Goal: Information Seeking & Learning: Learn about a topic

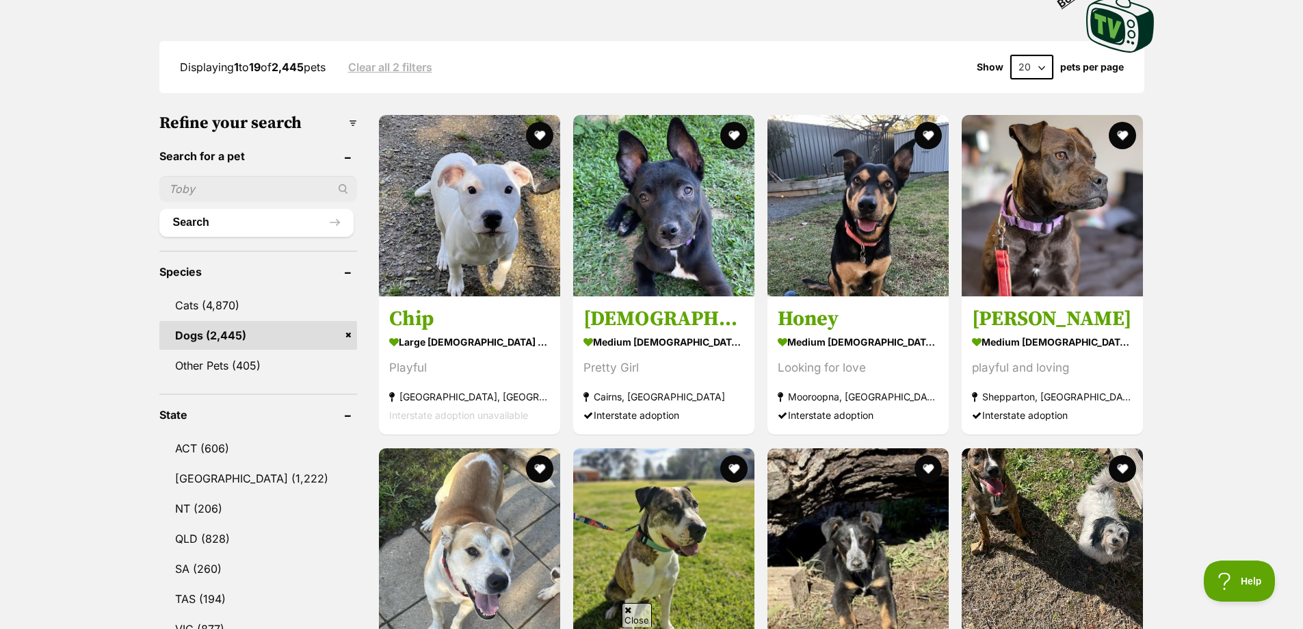
scroll to position [410, 0]
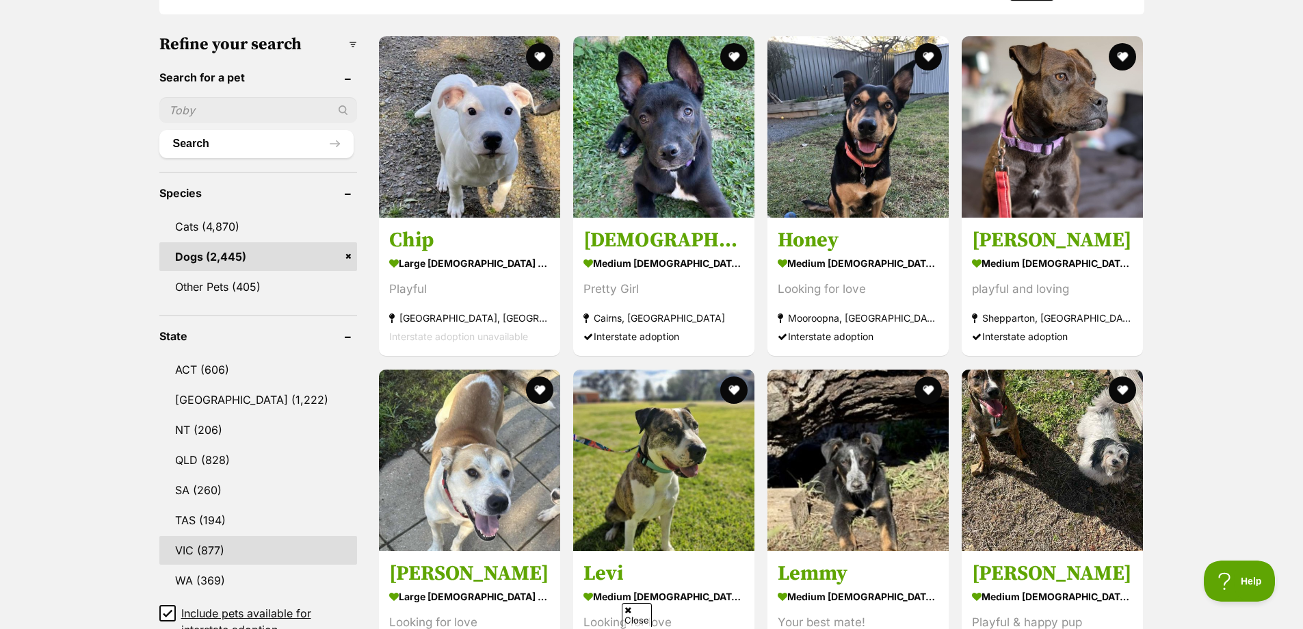
click at [220, 547] on link "VIC (877)" at bounding box center [258, 550] width 198 height 29
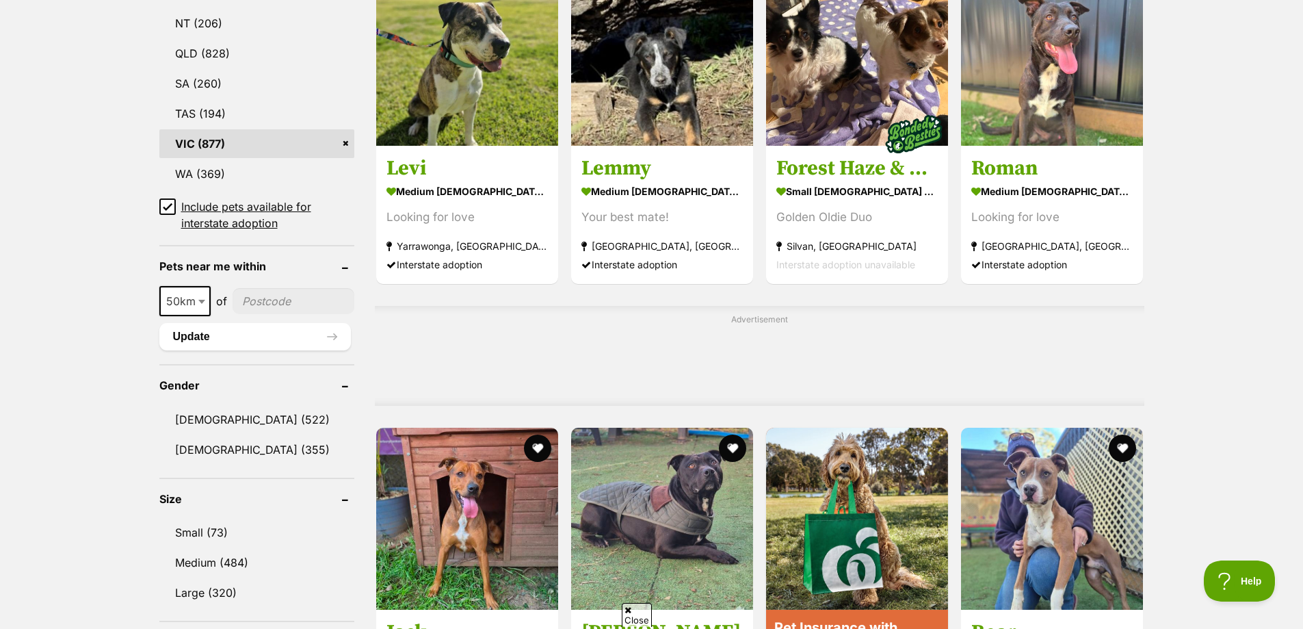
scroll to position [821, 0]
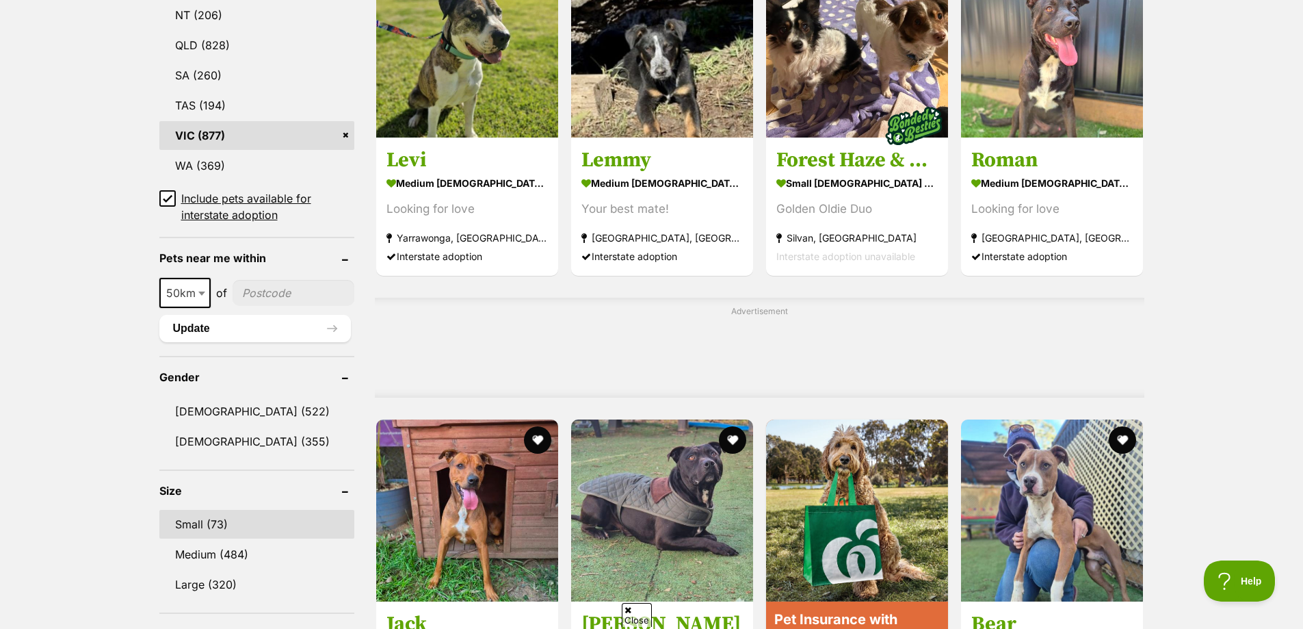
click at [188, 522] on link "Small (73)" at bounding box center [256, 524] width 195 height 29
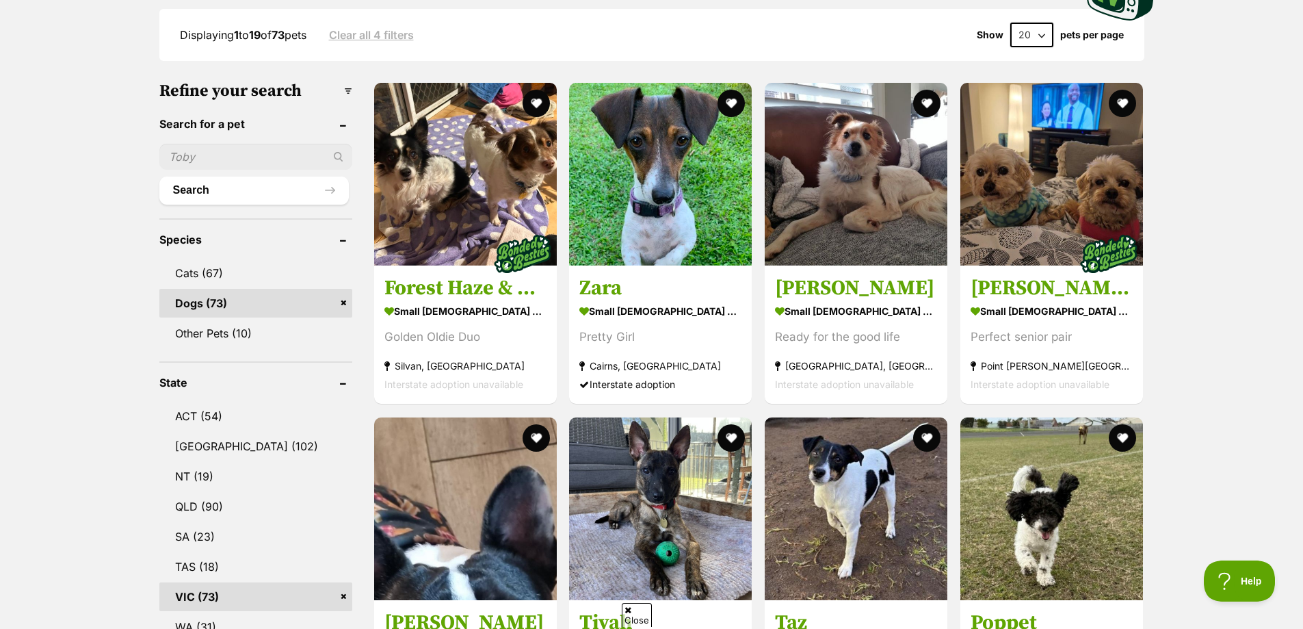
scroll to position [479, 0]
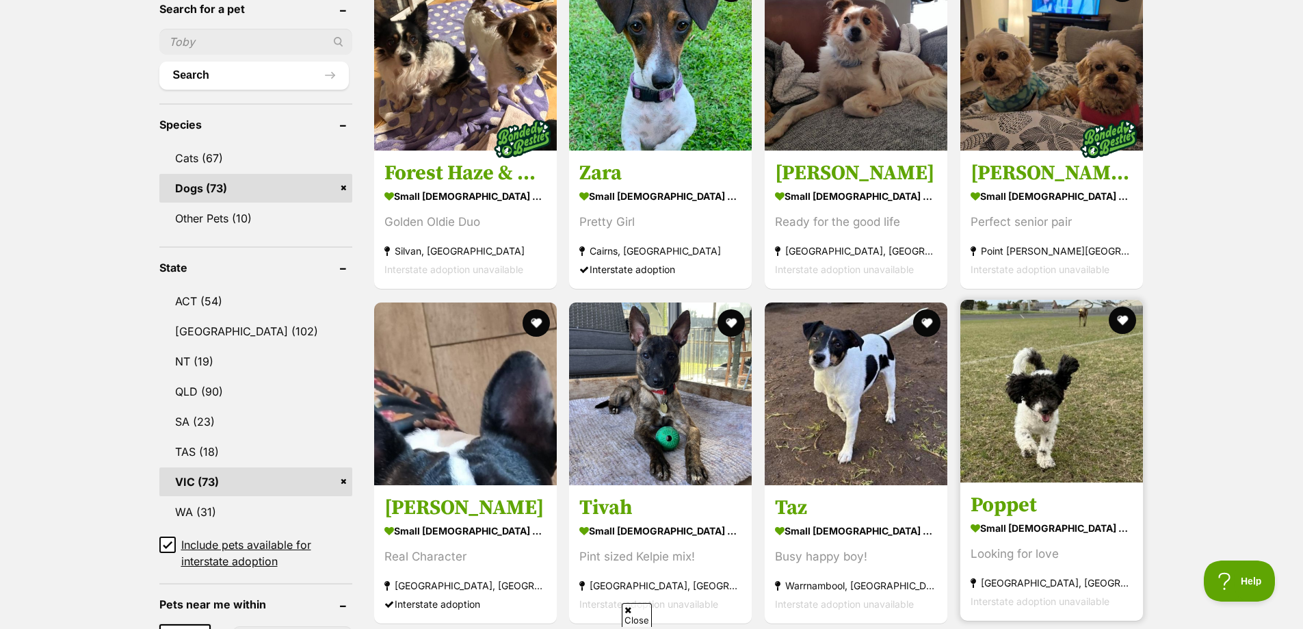
click at [1032, 518] on strong "small [DEMOGRAPHIC_DATA] Dog" at bounding box center [1052, 528] width 162 height 20
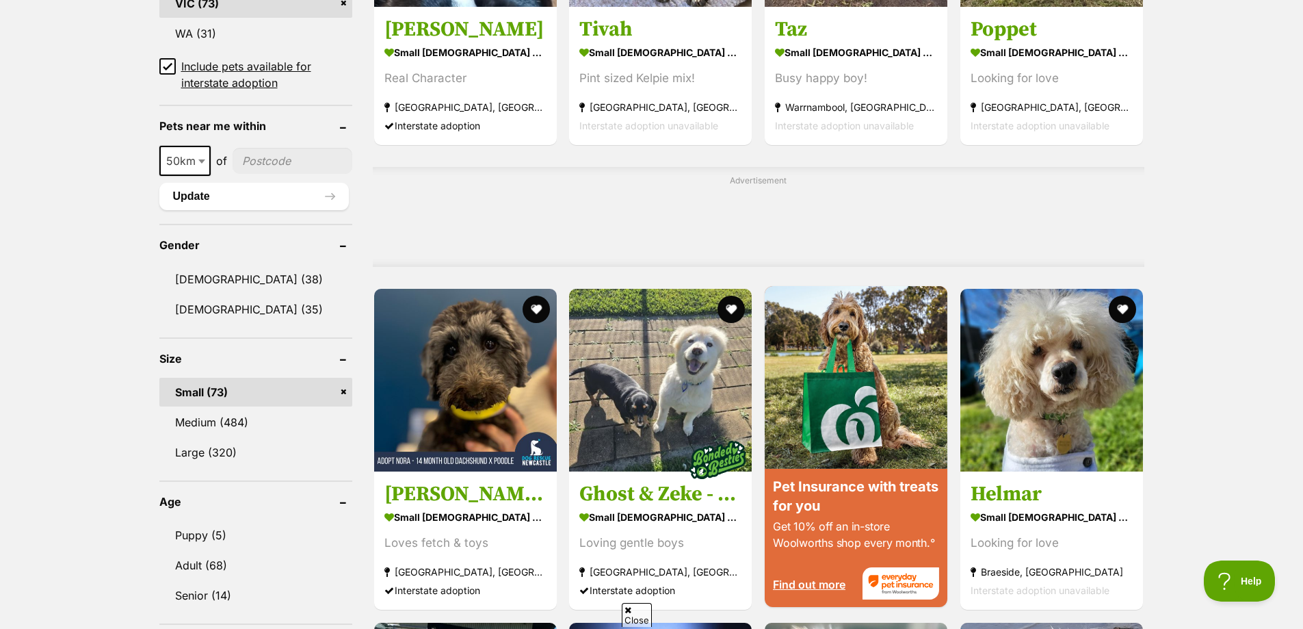
scroll to position [958, 0]
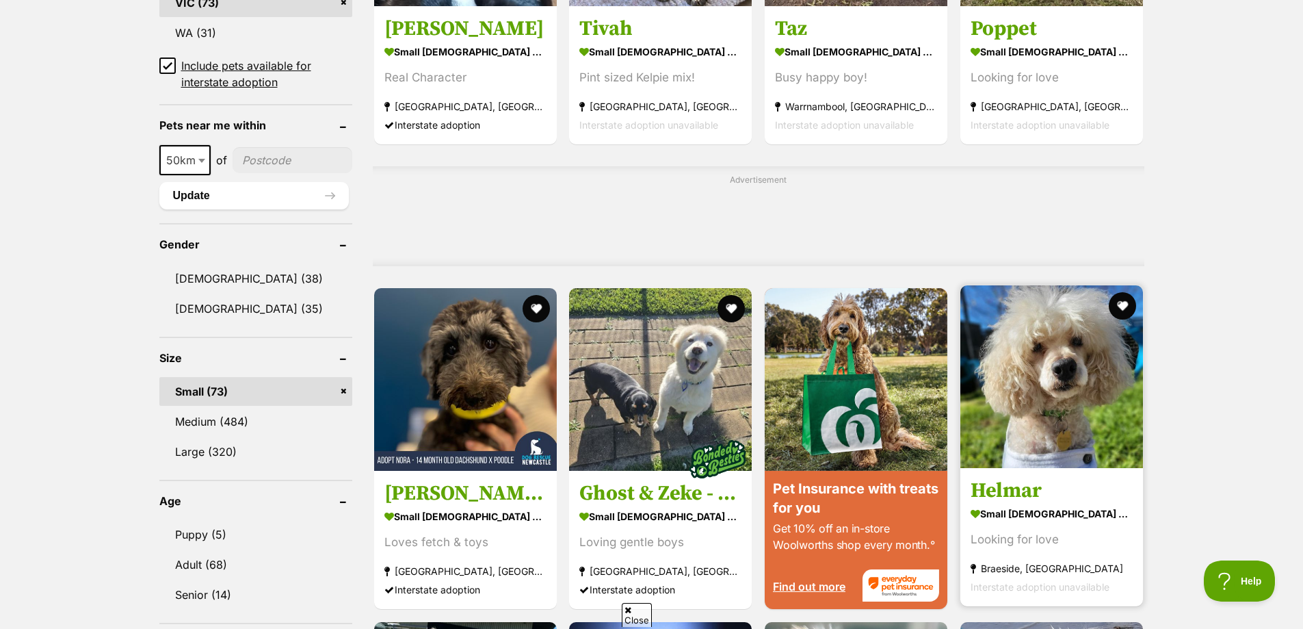
click at [988, 486] on h3 "Helmar" at bounding box center [1052, 490] width 162 height 26
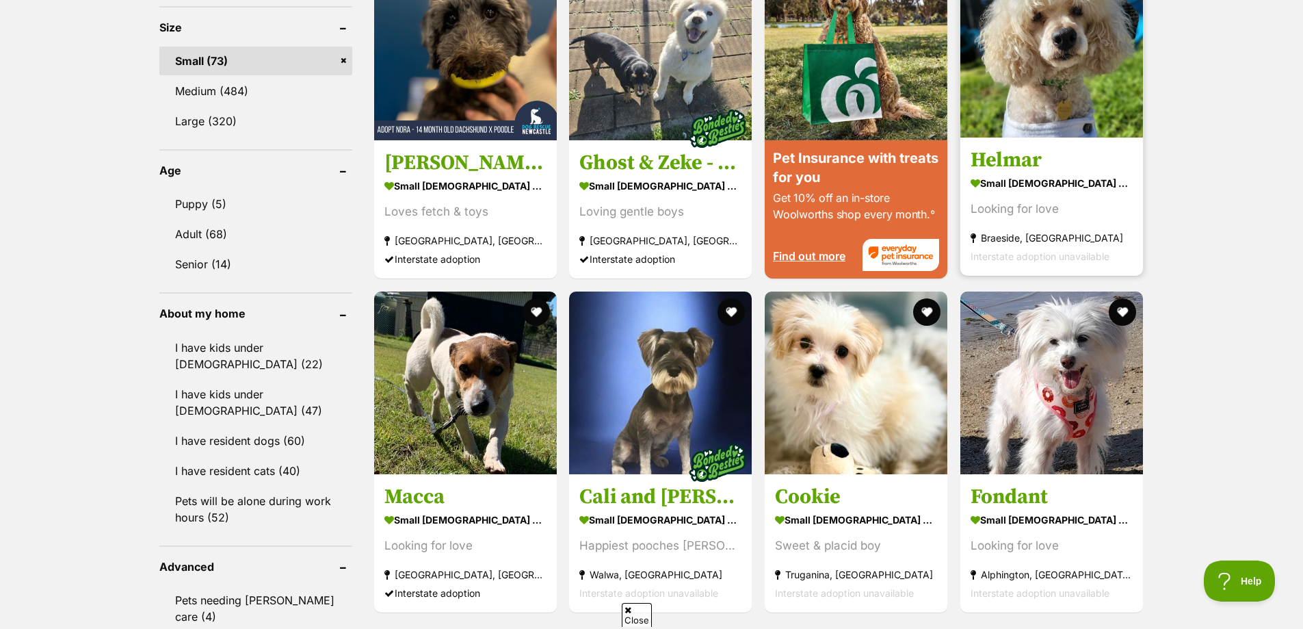
scroll to position [1300, 0]
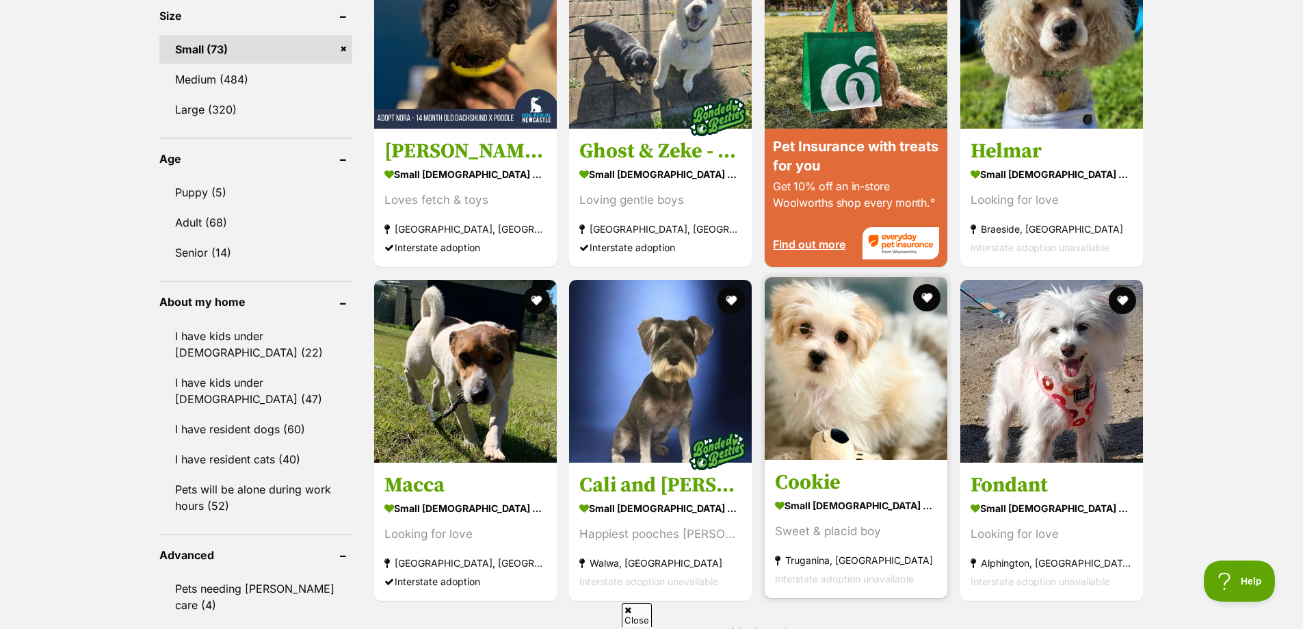
click at [821, 484] on h3 "Cookie" at bounding box center [856, 482] width 162 height 26
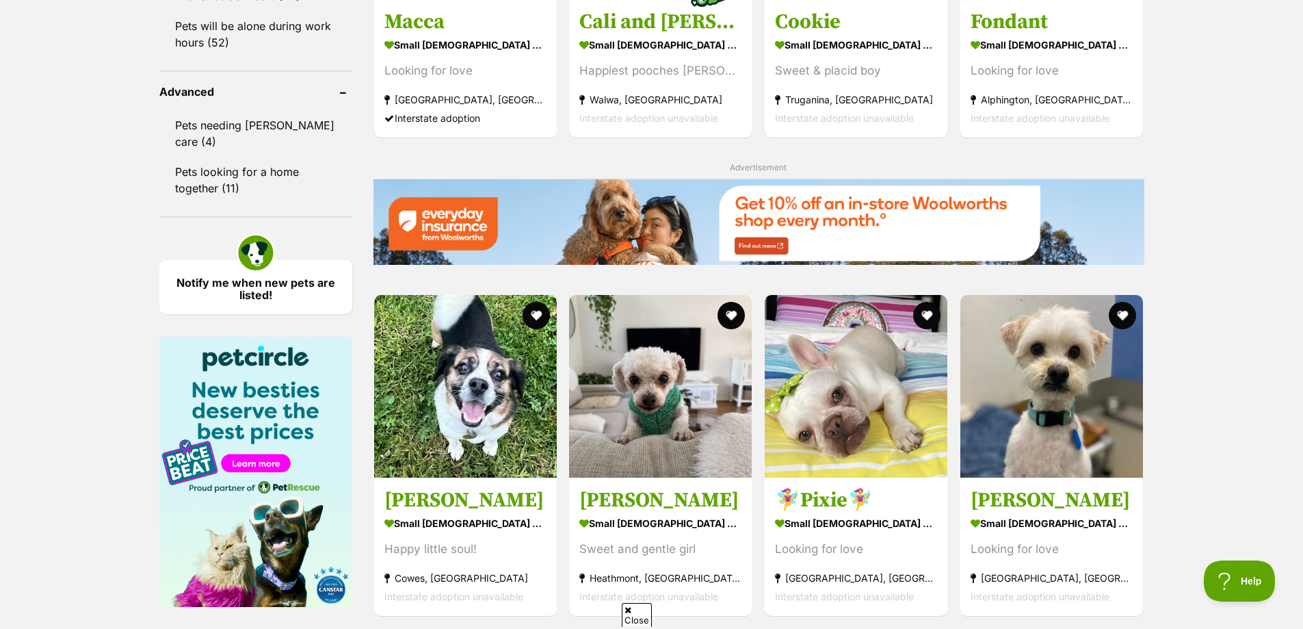
scroll to position [1779, 0]
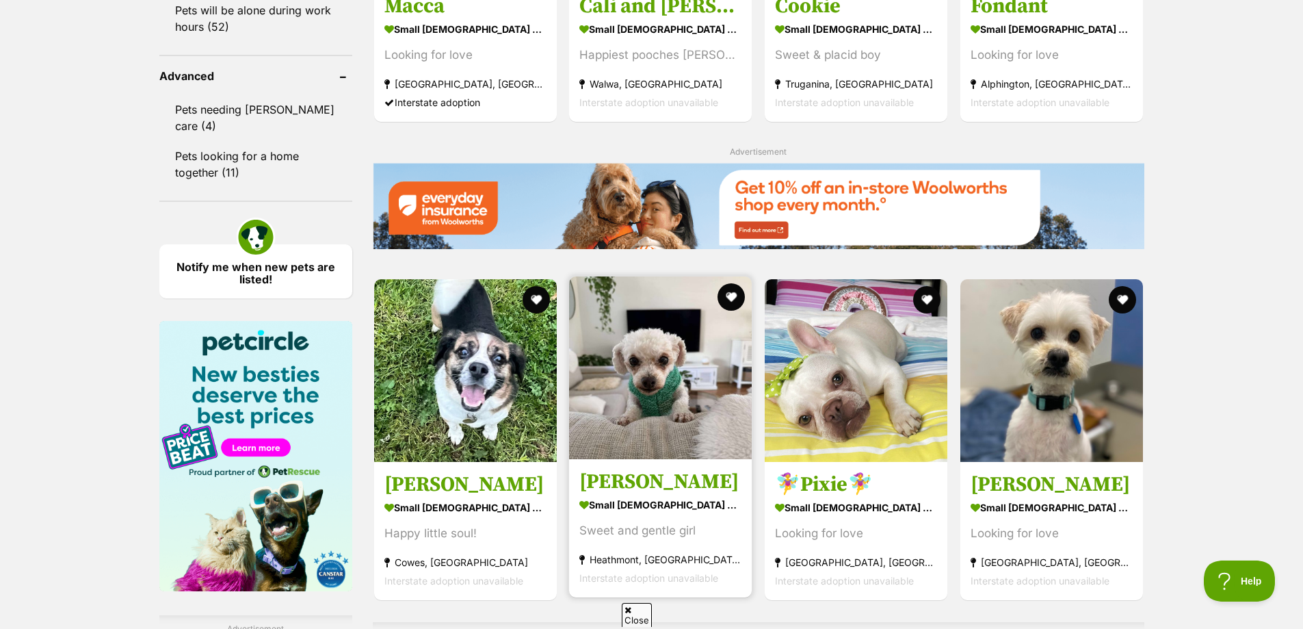
click at [595, 481] on h3 "[PERSON_NAME]" at bounding box center [660, 482] width 162 height 26
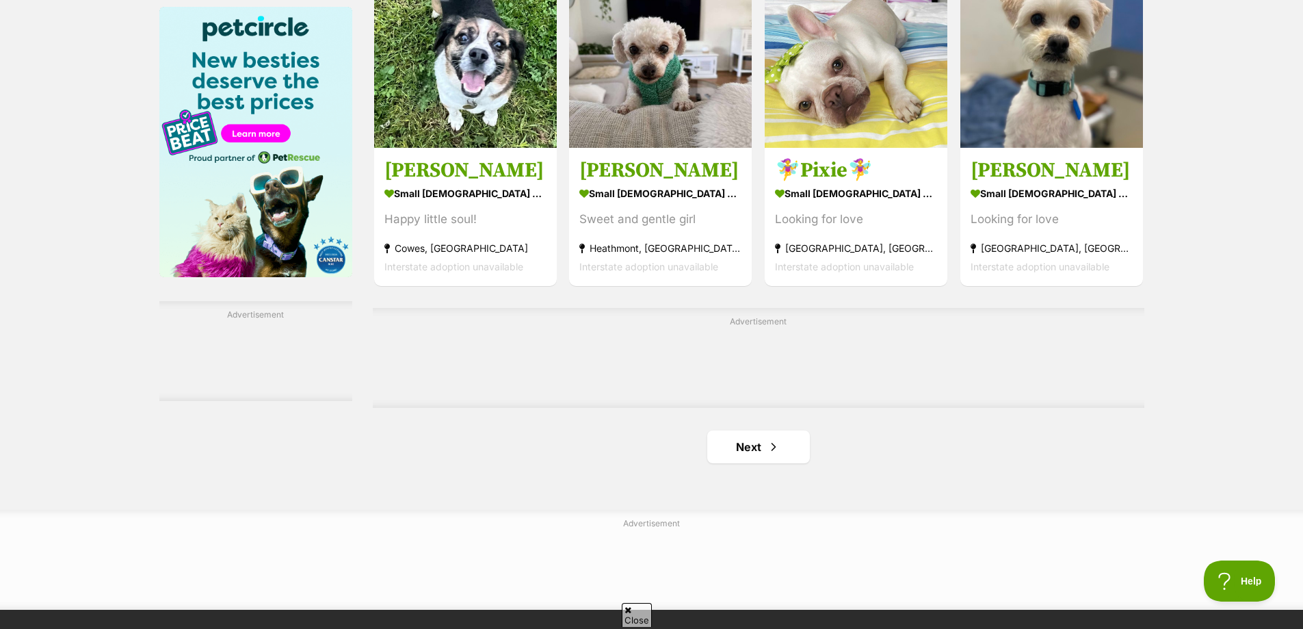
scroll to position [2121, 0]
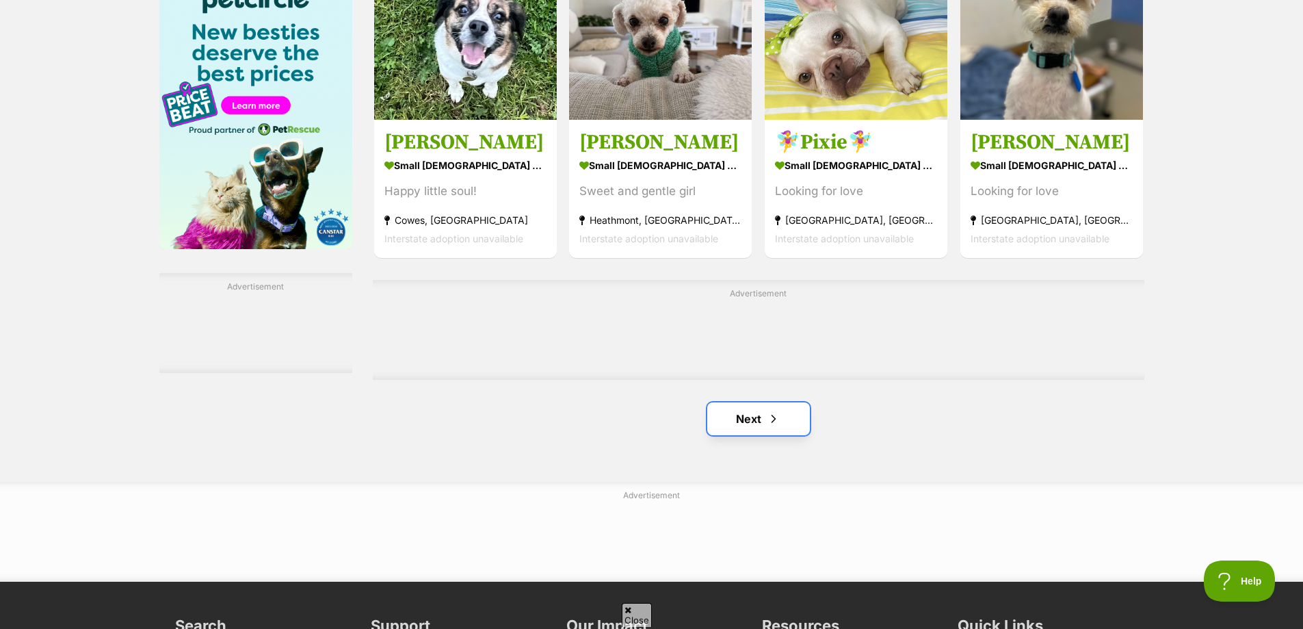
click at [755, 417] on link "Next" at bounding box center [758, 418] width 103 height 33
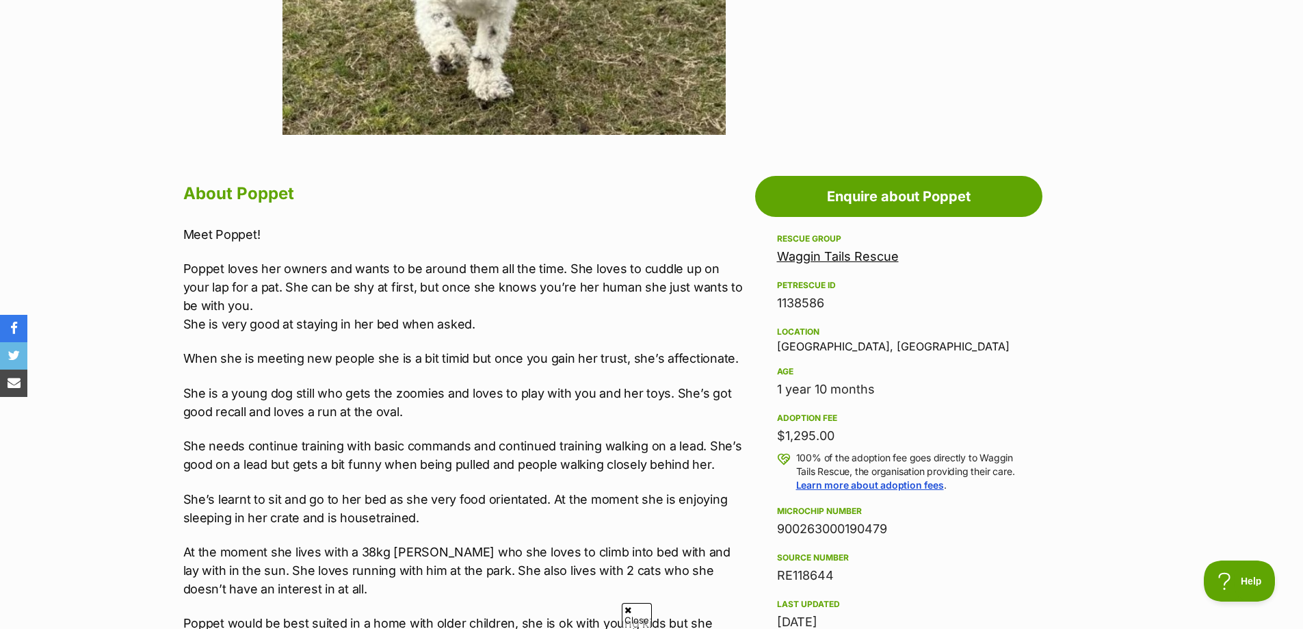
scroll to position [616, 0]
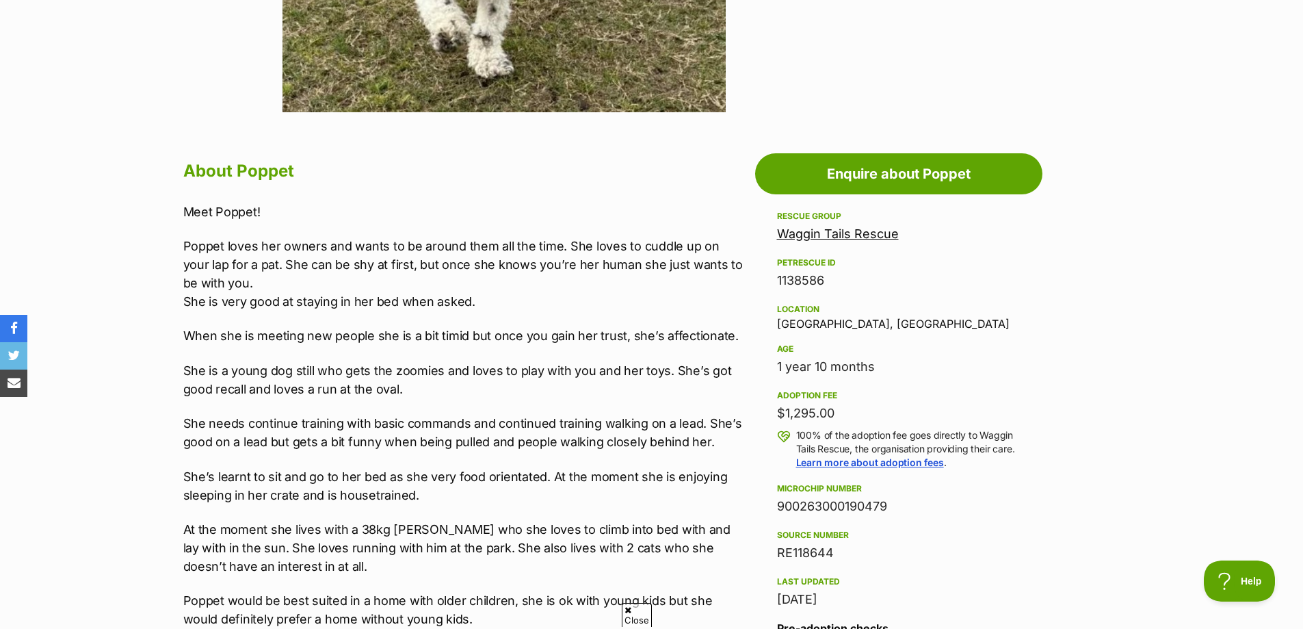
click at [392, 547] on p "At the moment she lives with a 38kg Doberman who she loves to climb into bed wi…" at bounding box center [465, 547] width 565 height 55
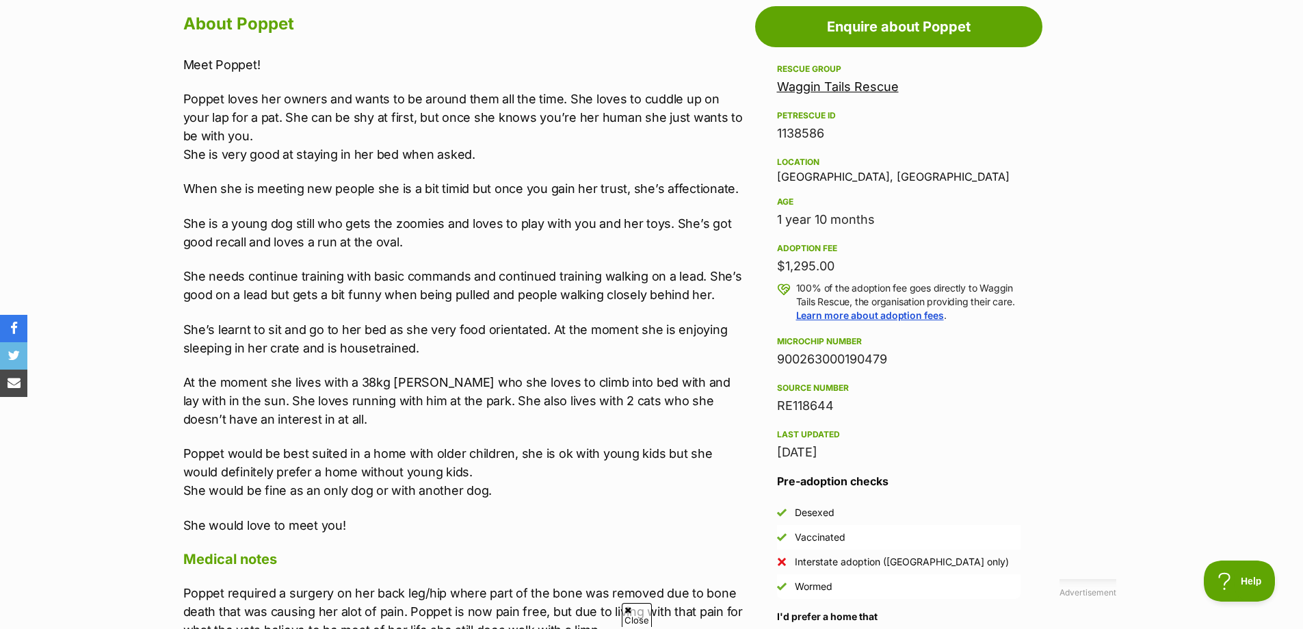
scroll to position [821, 0]
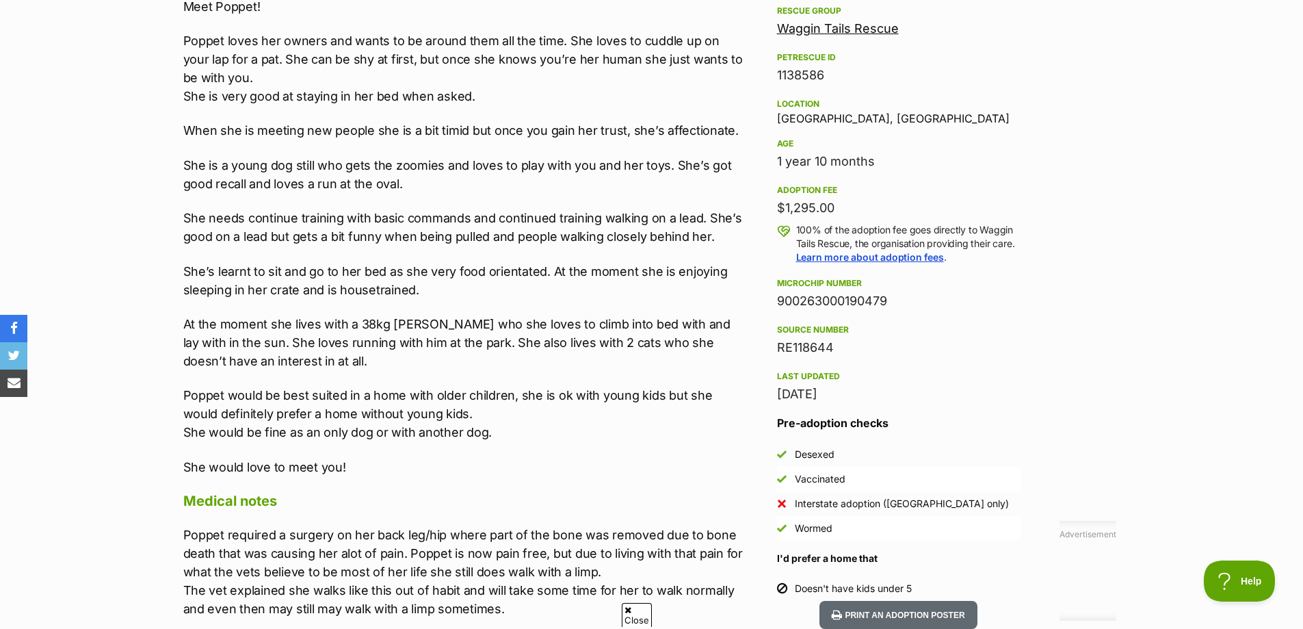
click at [209, 586] on p "Poppet required a surgery on her back leg/hip where part of the bone was remove…" at bounding box center [465, 571] width 565 height 92
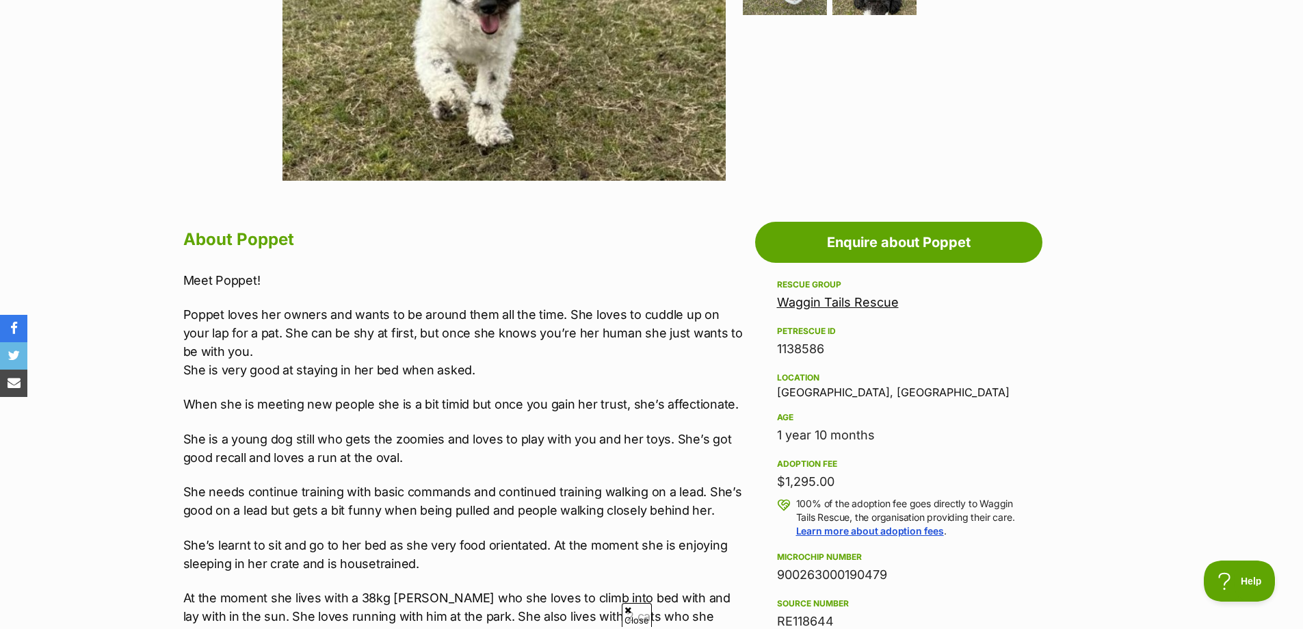
scroll to position [342, 0]
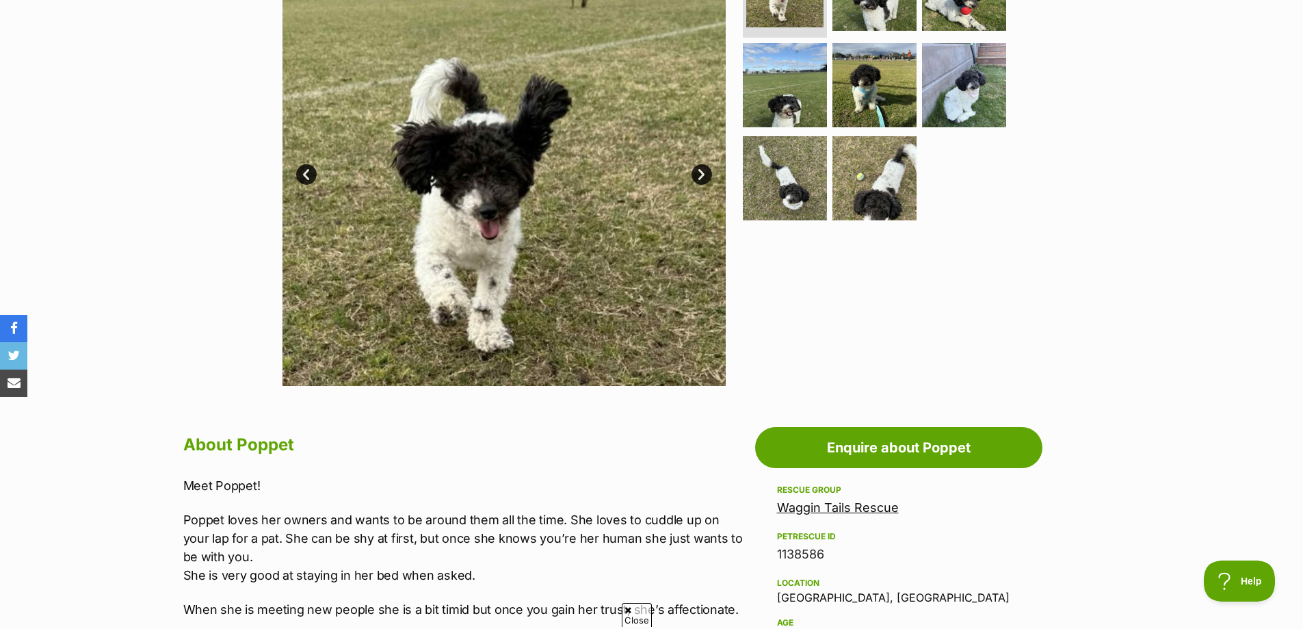
click at [696, 174] on link "Next" at bounding box center [702, 174] width 21 height 21
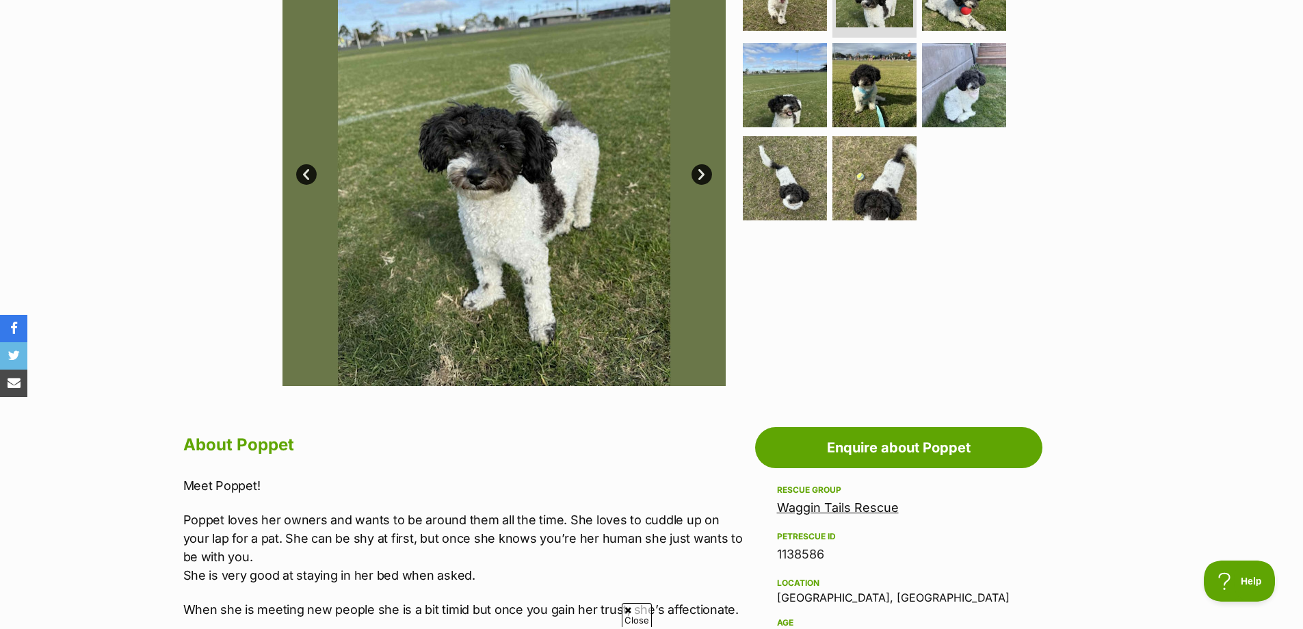
click at [696, 174] on link "Next" at bounding box center [702, 174] width 21 height 21
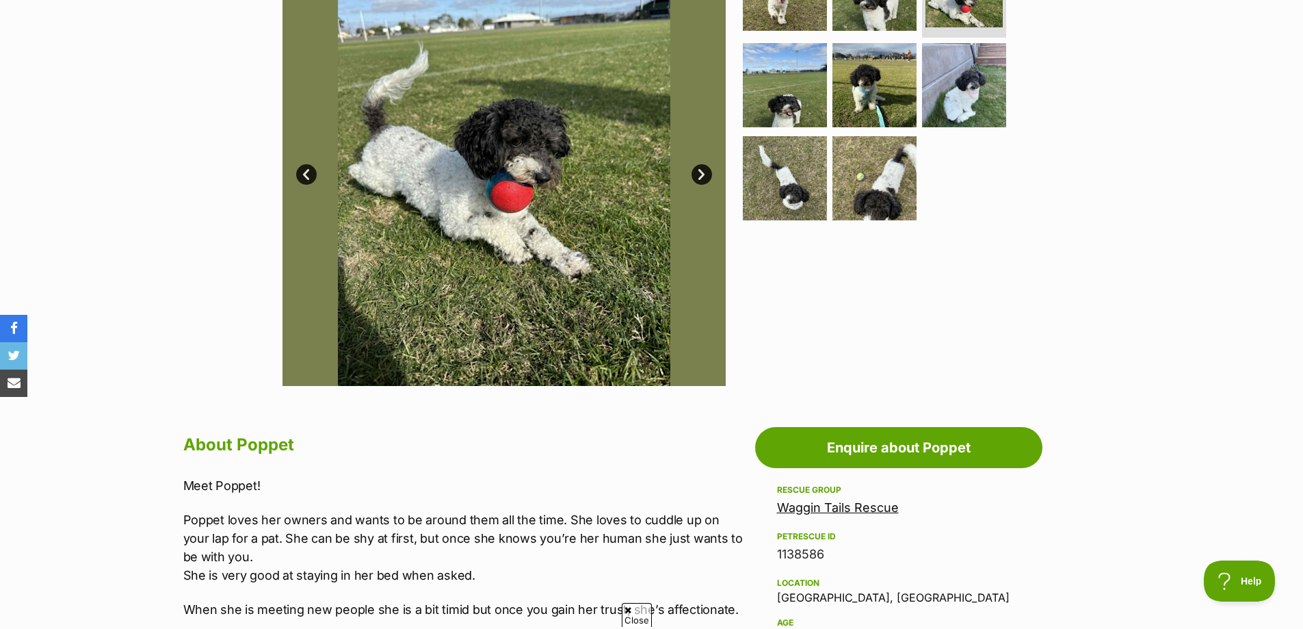
click at [696, 174] on link "Next" at bounding box center [702, 174] width 21 height 21
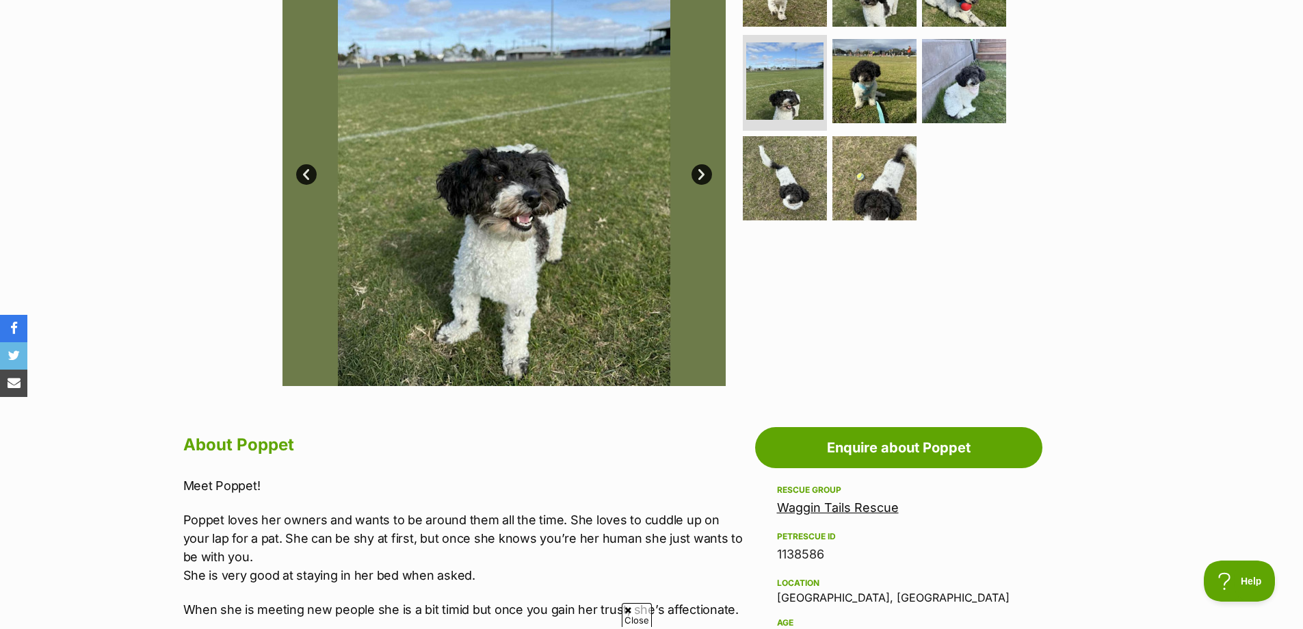
click at [696, 174] on link "Next" at bounding box center [702, 174] width 21 height 21
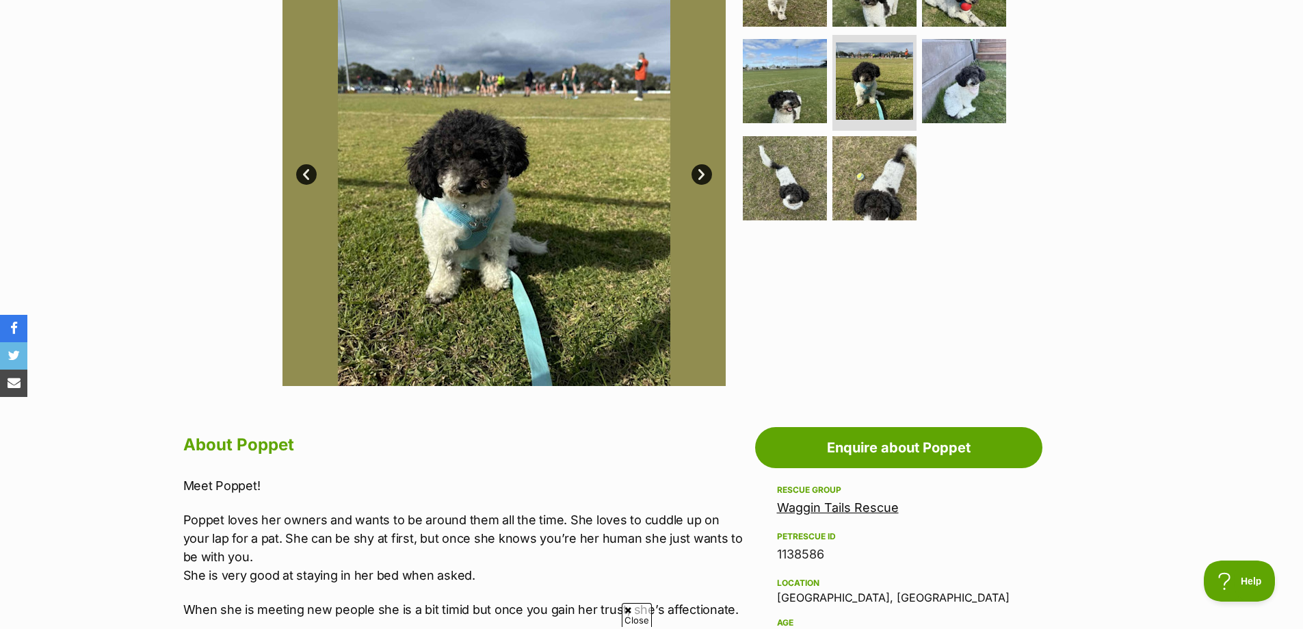
click at [696, 174] on link "Next" at bounding box center [702, 174] width 21 height 21
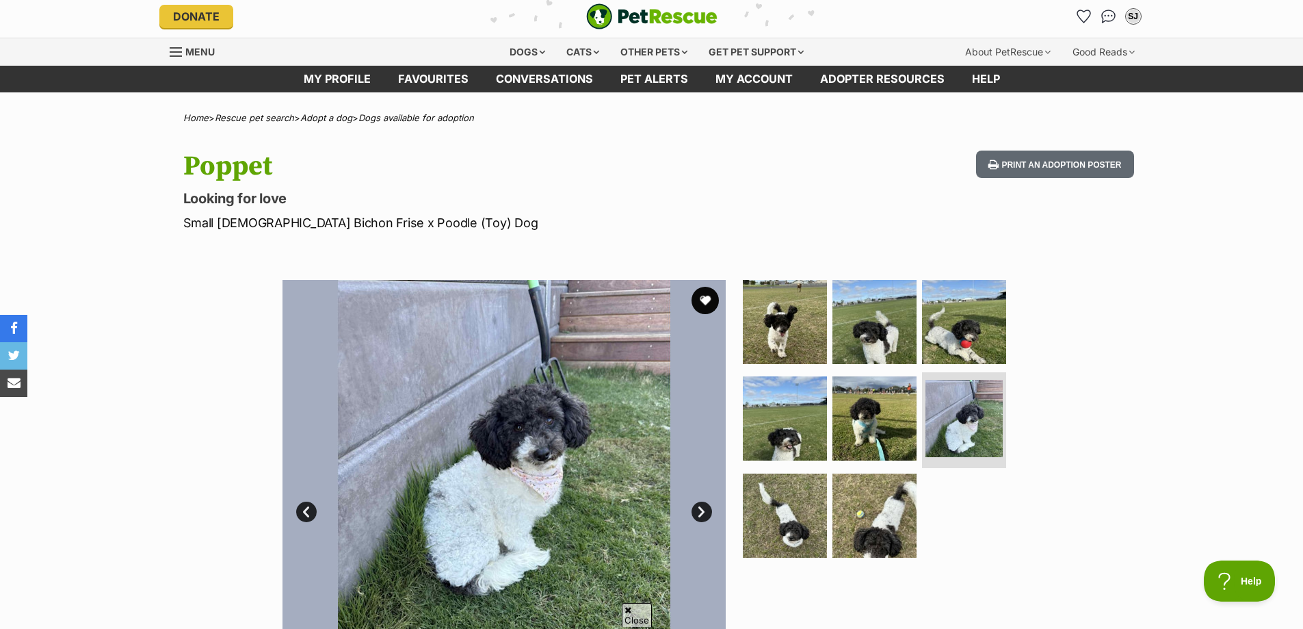
scroll to position [0, 0]
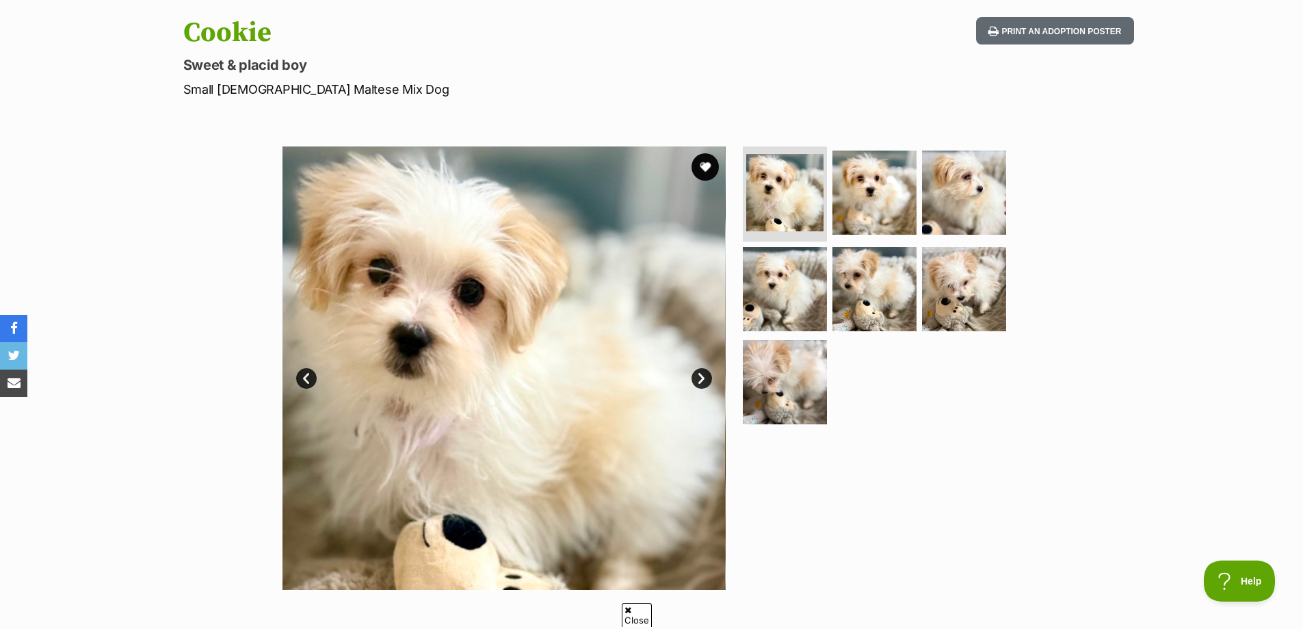
scroll to position [137, 0]
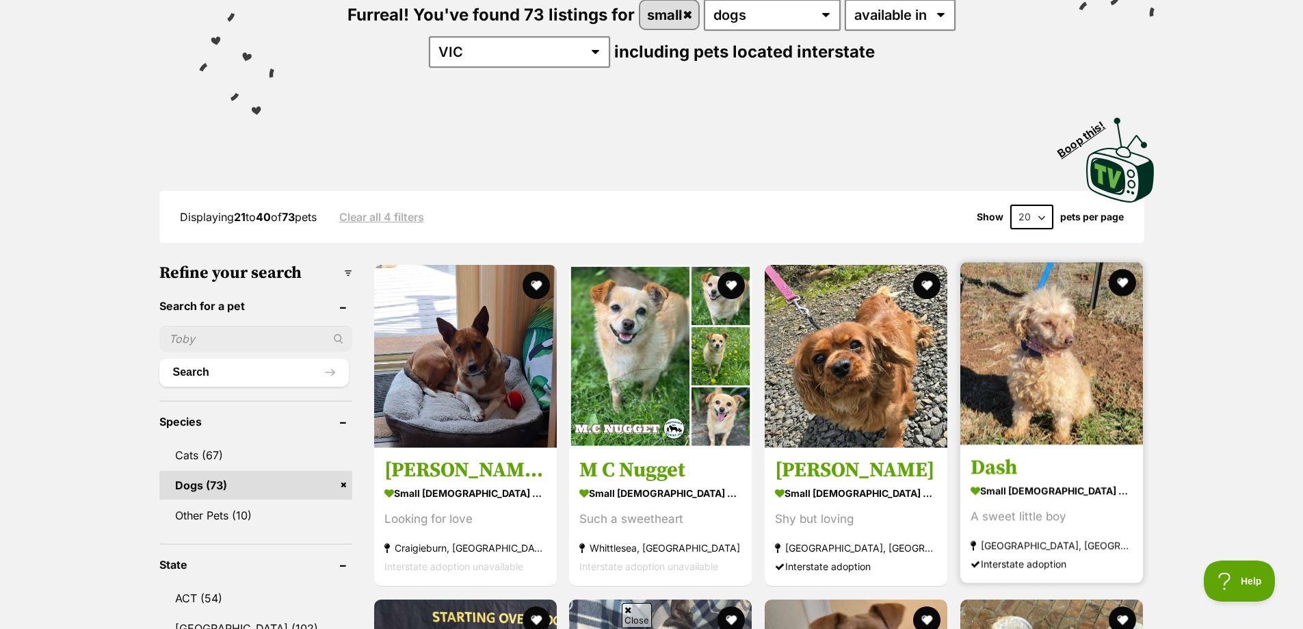
scroll to position [205, 0]
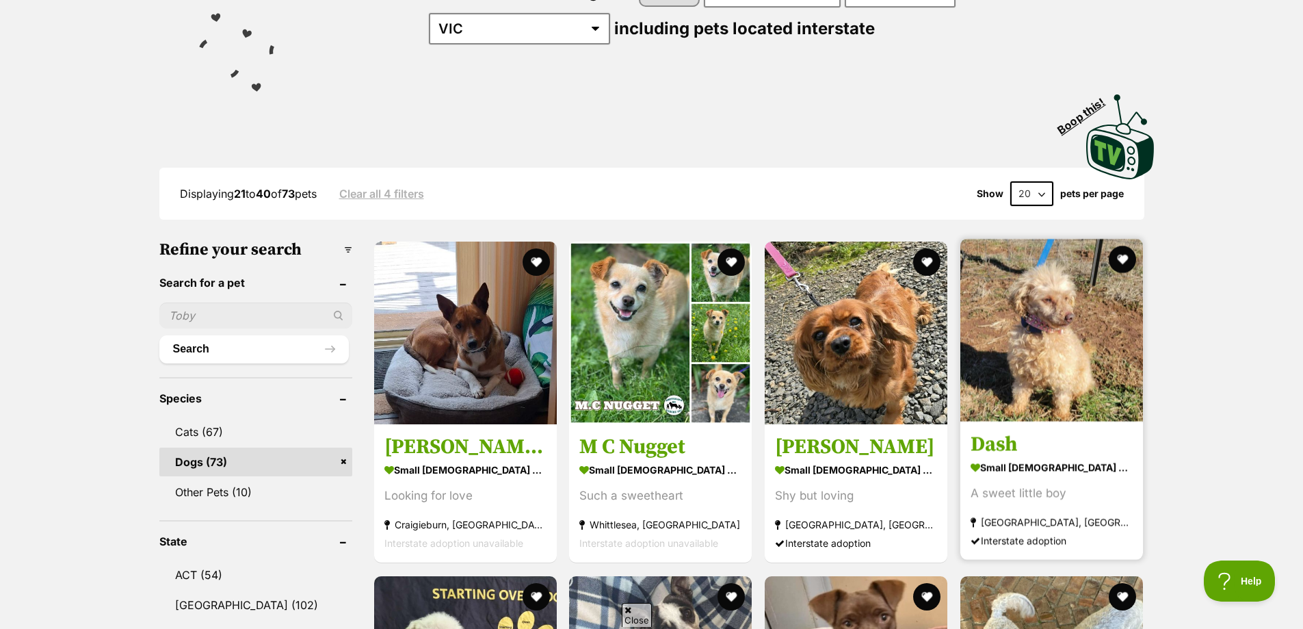
click at [1062, 353] on img at bounding box center [1051, 330] width 183 height 183
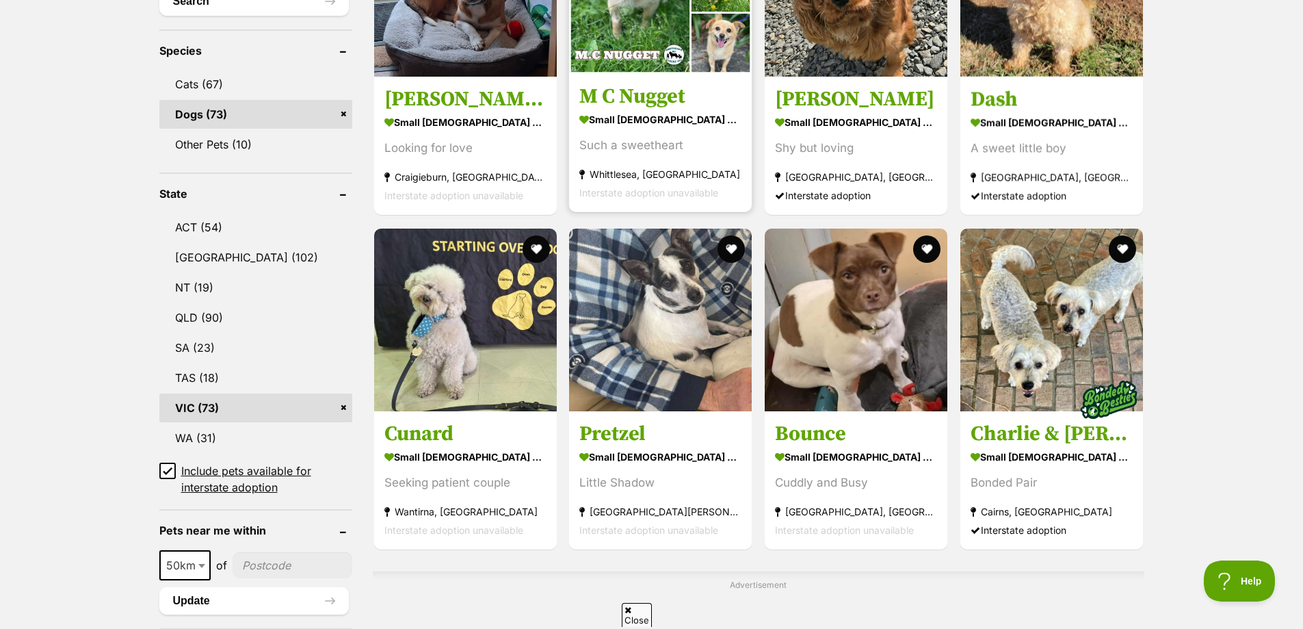
scroll to position [616, 0]
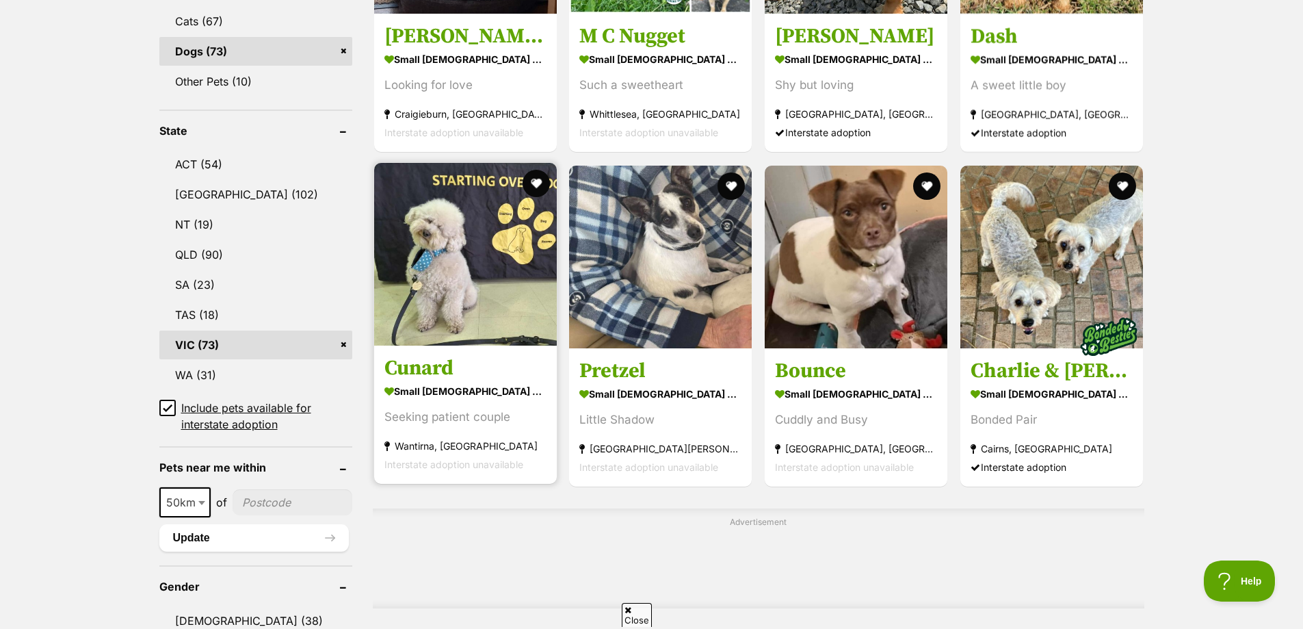
click at [475, 302] on img at bounding box center [465, 254] width 183 height 183
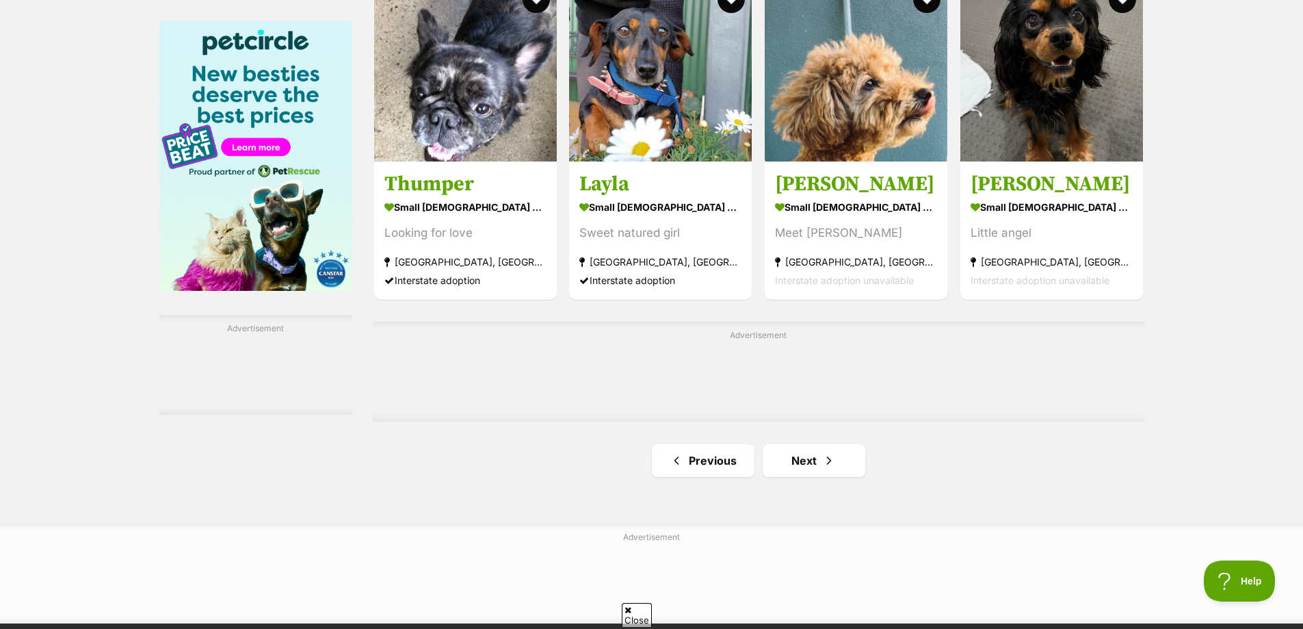
scroll to position [2121, 0]
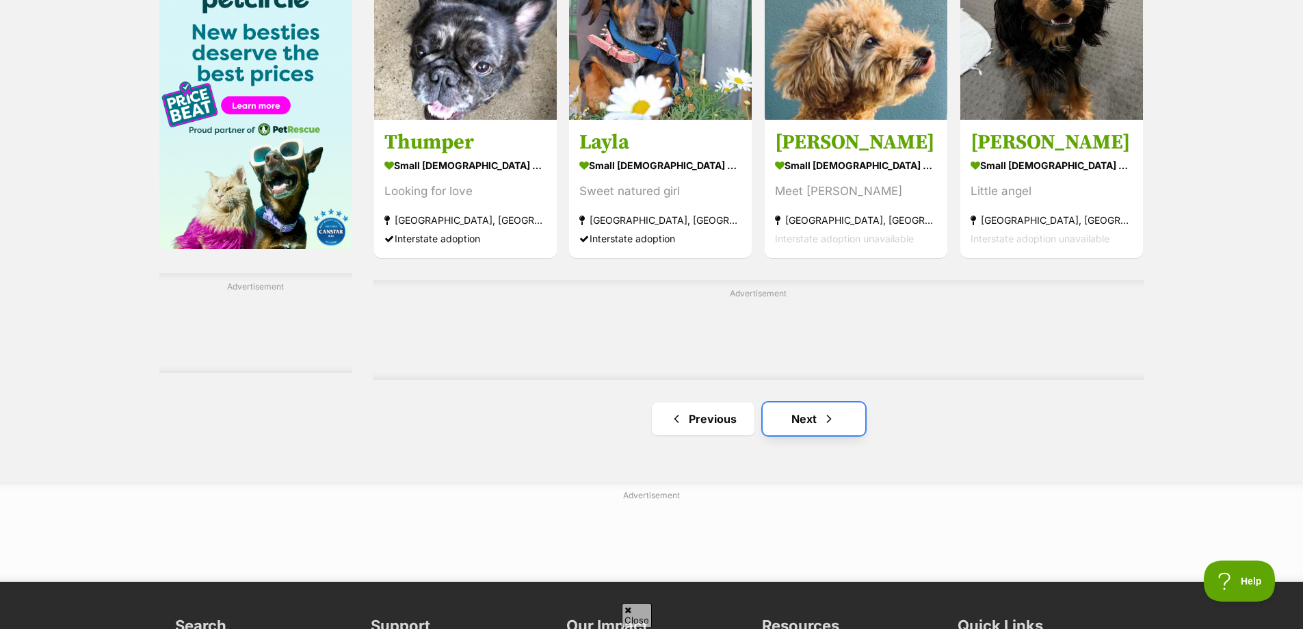
click at [813, 410] on link "Next" at bounding box center [814, 418] width 103 height 33
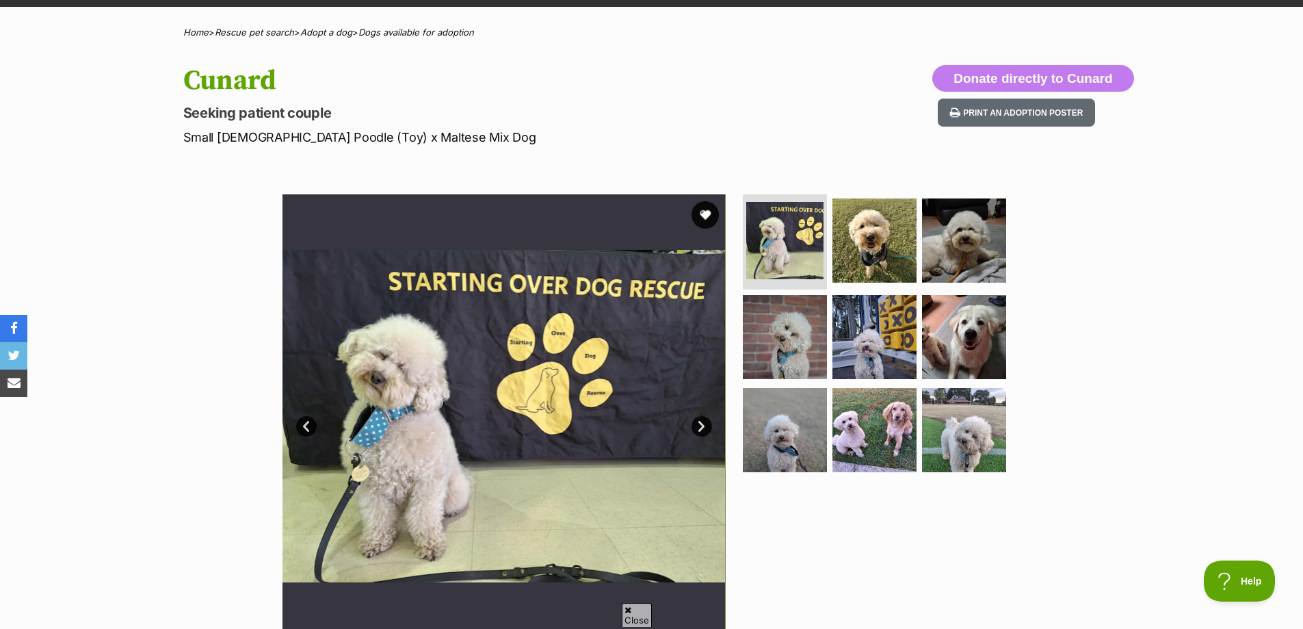
scroll to position [68, 0]
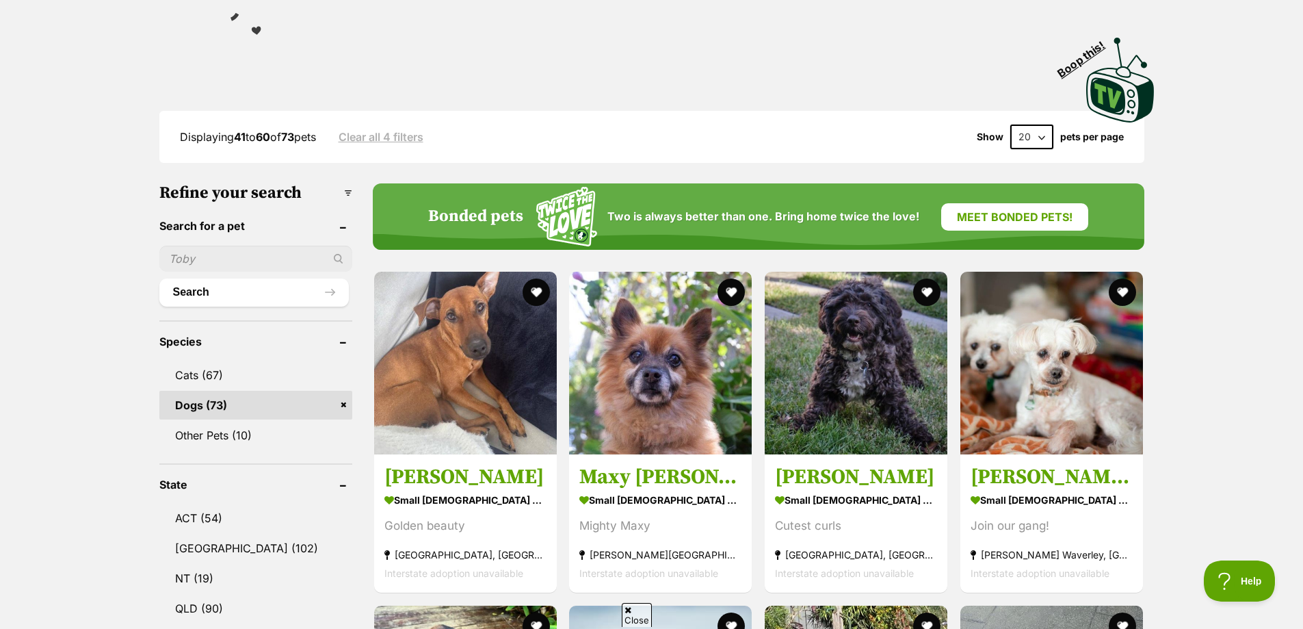
scroll to position [274, 0]
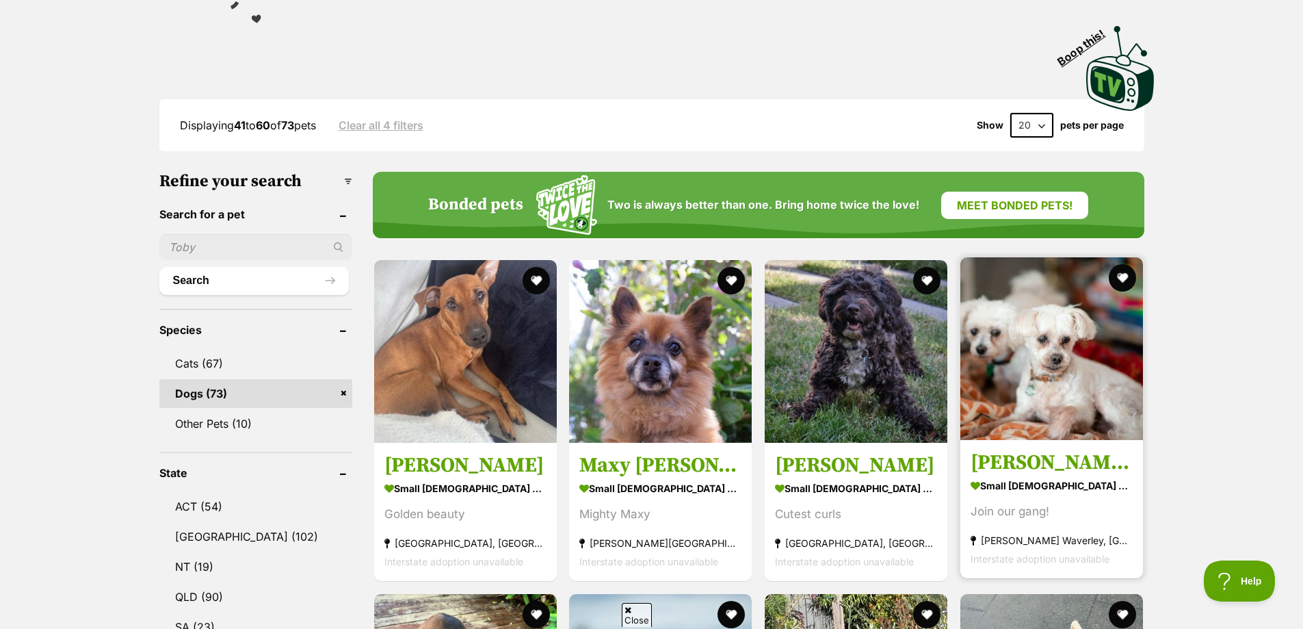
click at [1018, 477] on strong "small [DEMOGRAPHIC_DATA] Dog" at bounding box center [1052, 485] width 162 height 20
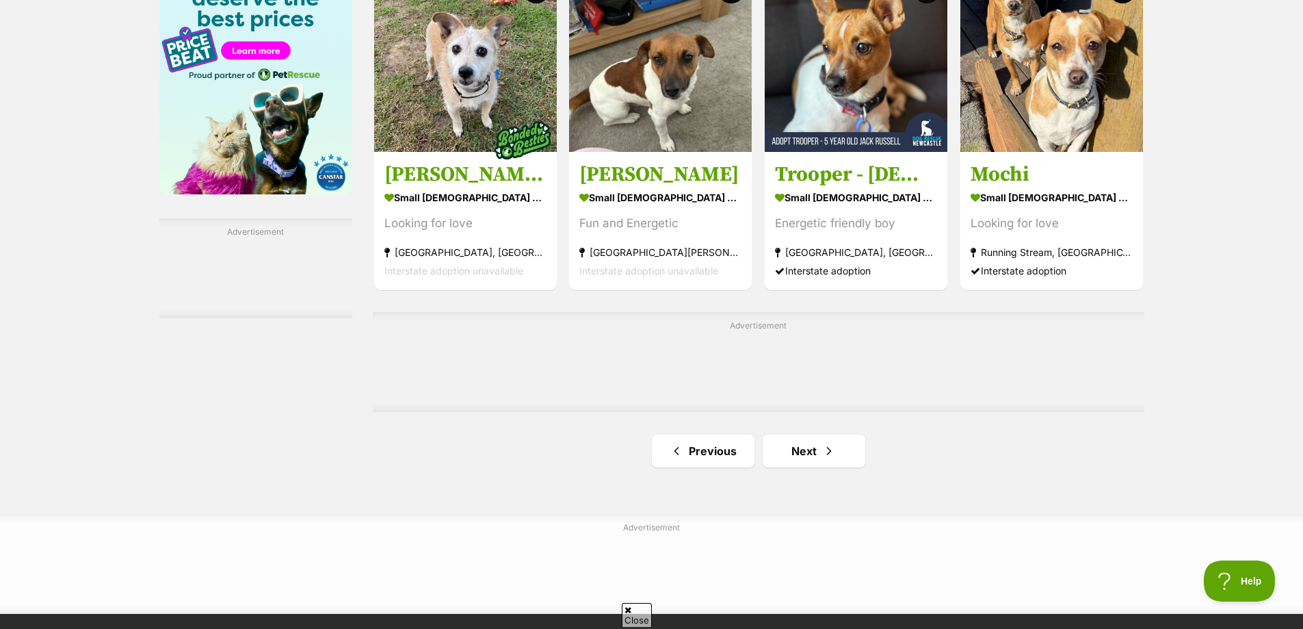
scroll to position [2189, 0]
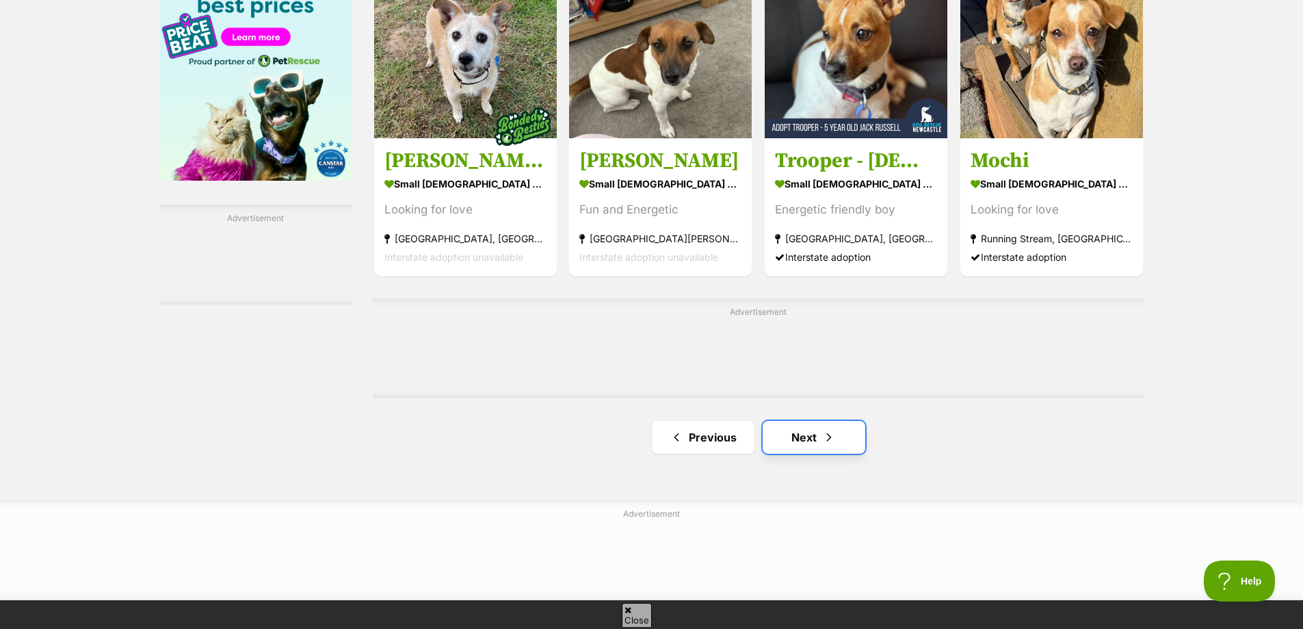
click at [841, 424] on link "Next" at bounding box center [814, 437] width 103 height 33
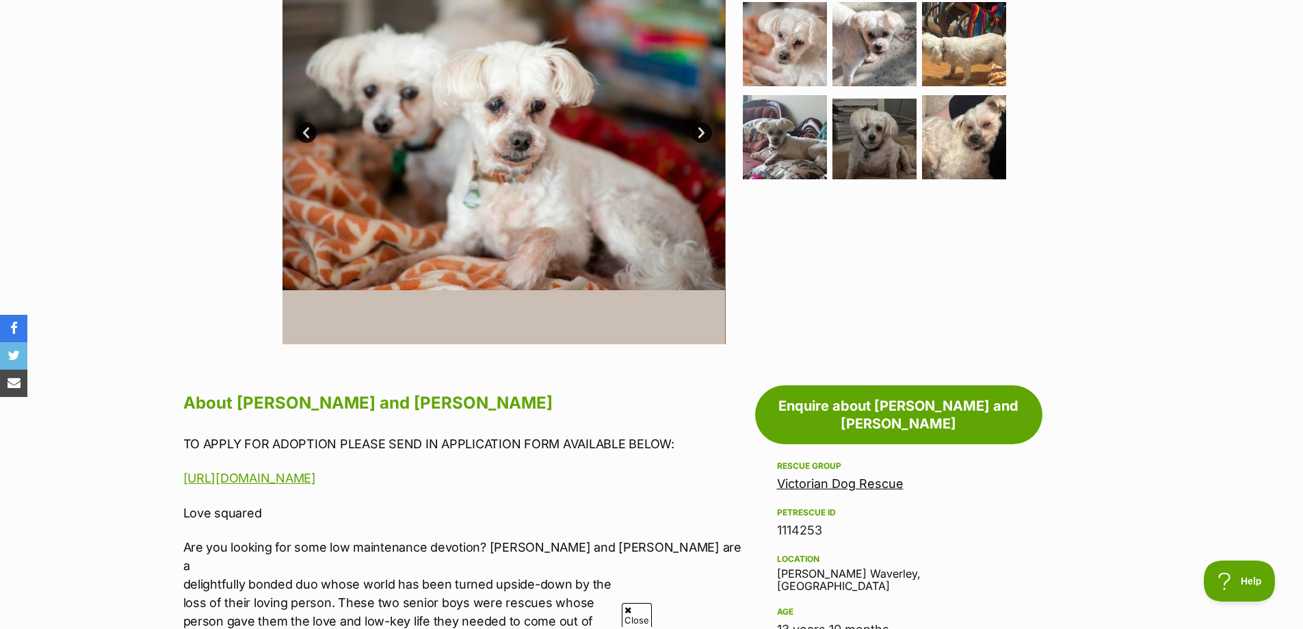
scroll to position [410, 0]
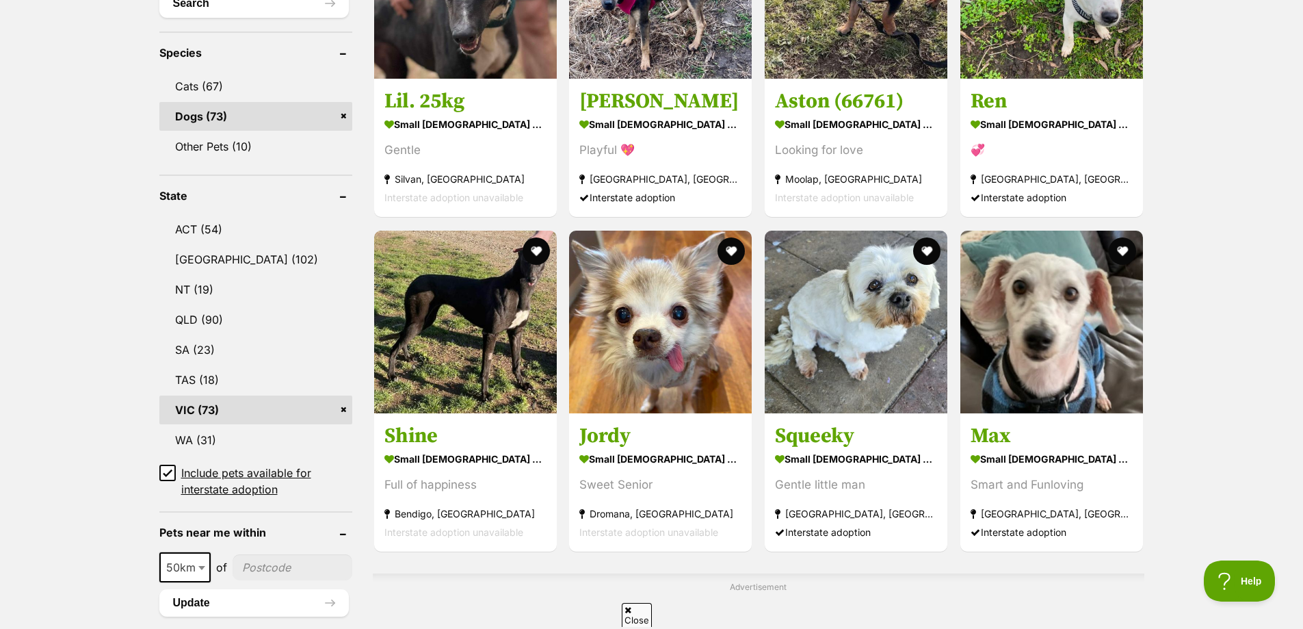
scroll to position [547, 0]
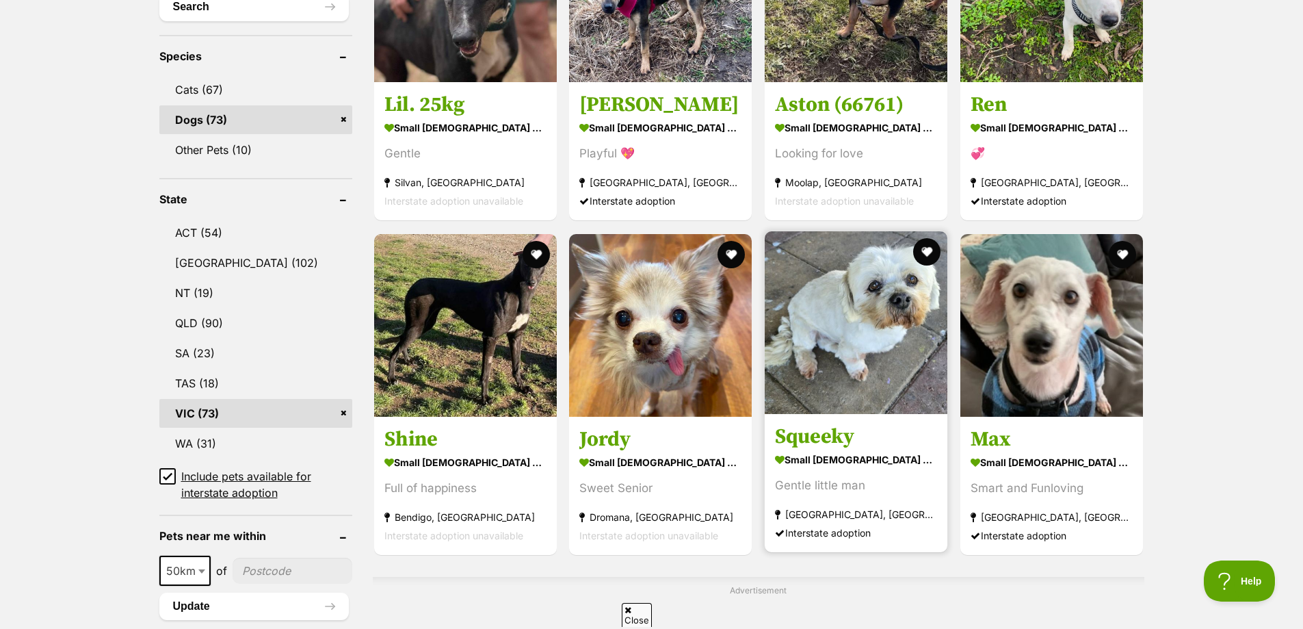
click at [820, 463] on strong "small male Dog" at bounding box center [856, 459] width 162 height 20
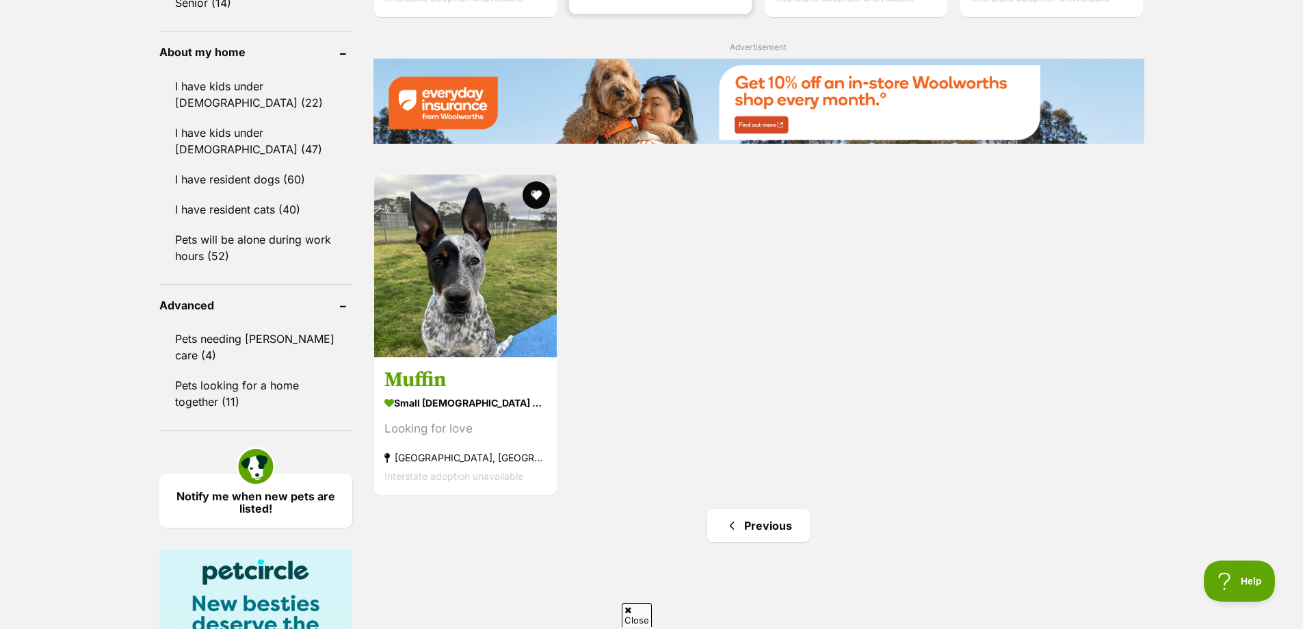
scroll to position [1573, 0]
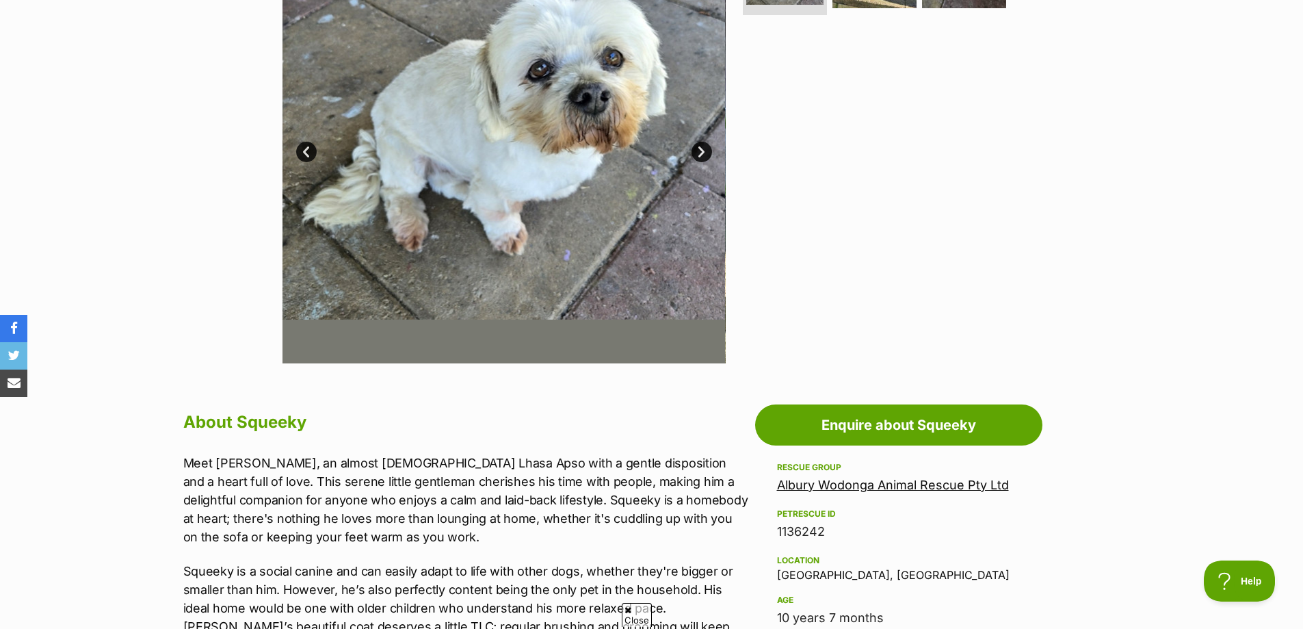
scroll to position [410, 0]
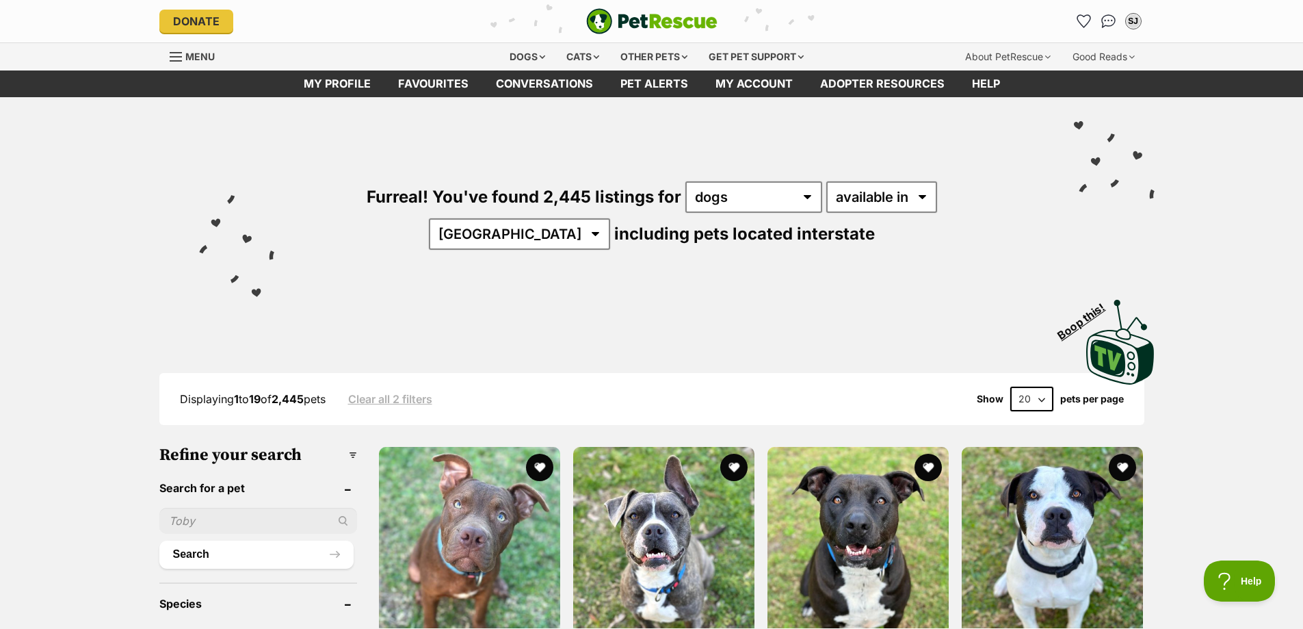
click at [179, 515] on input "text" at bounding box center [258, 521] width 198 height 26
type input "cookie"
click at [159, 540] on button "Search" at bounding box center [256, 553] width 194 height 27
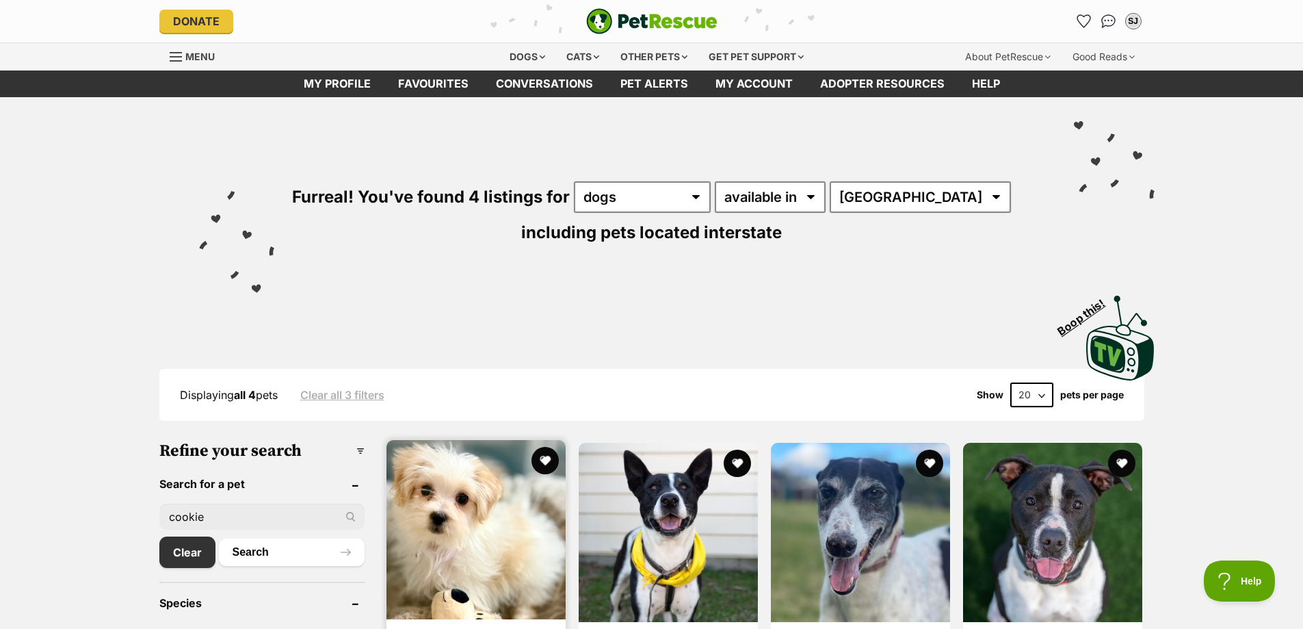
click at [516, 538] on img at bounding box center [475, 529] width 179 height 179
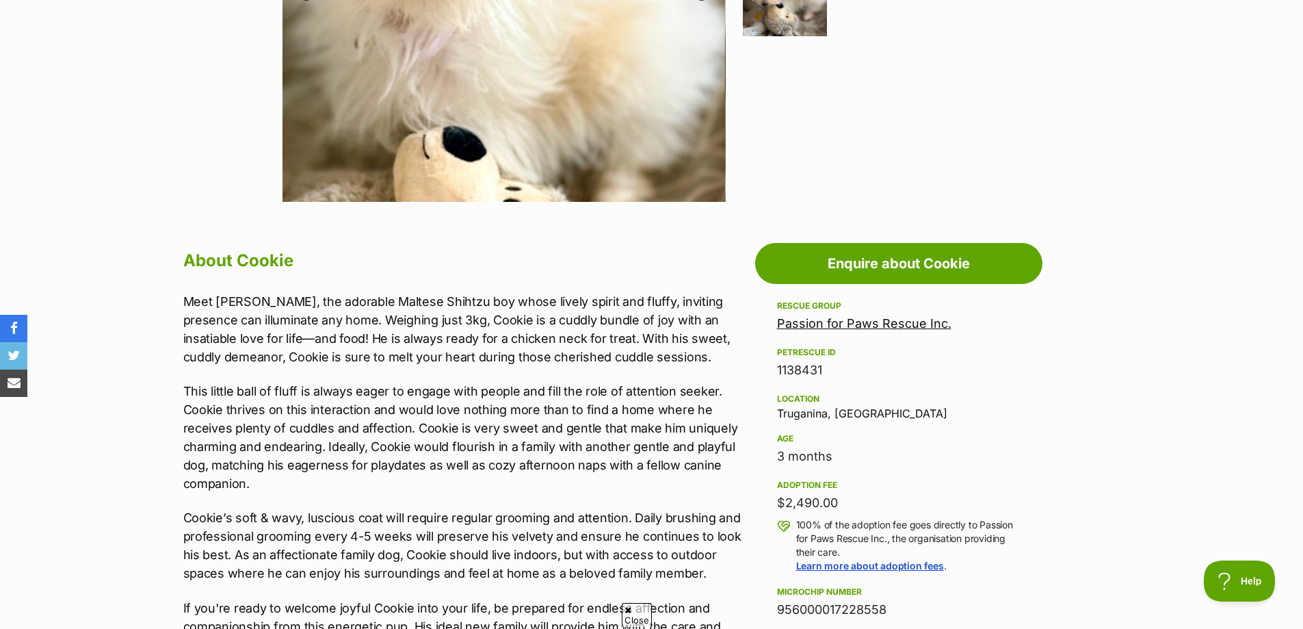
scroll to position [547, 0]
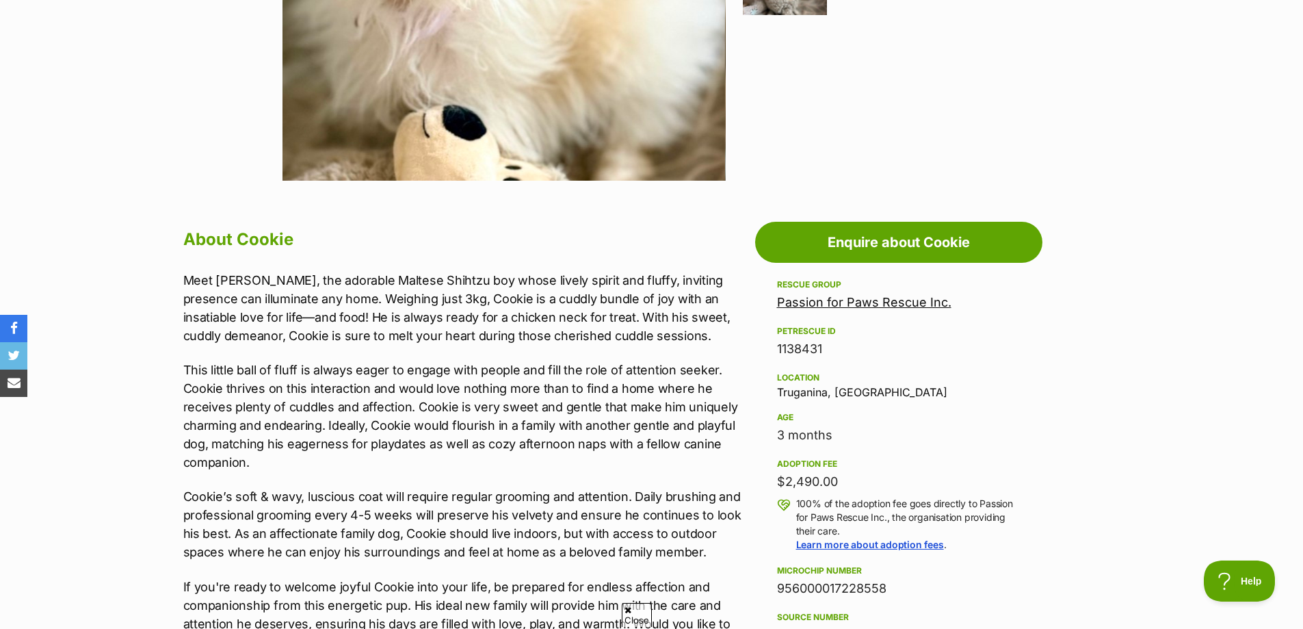
click at [349, 493] on p "Cookie’s soft & wavy, luscious coat will require regular grooming and attention…" at bounding box center [465, 524] width 565 height 74
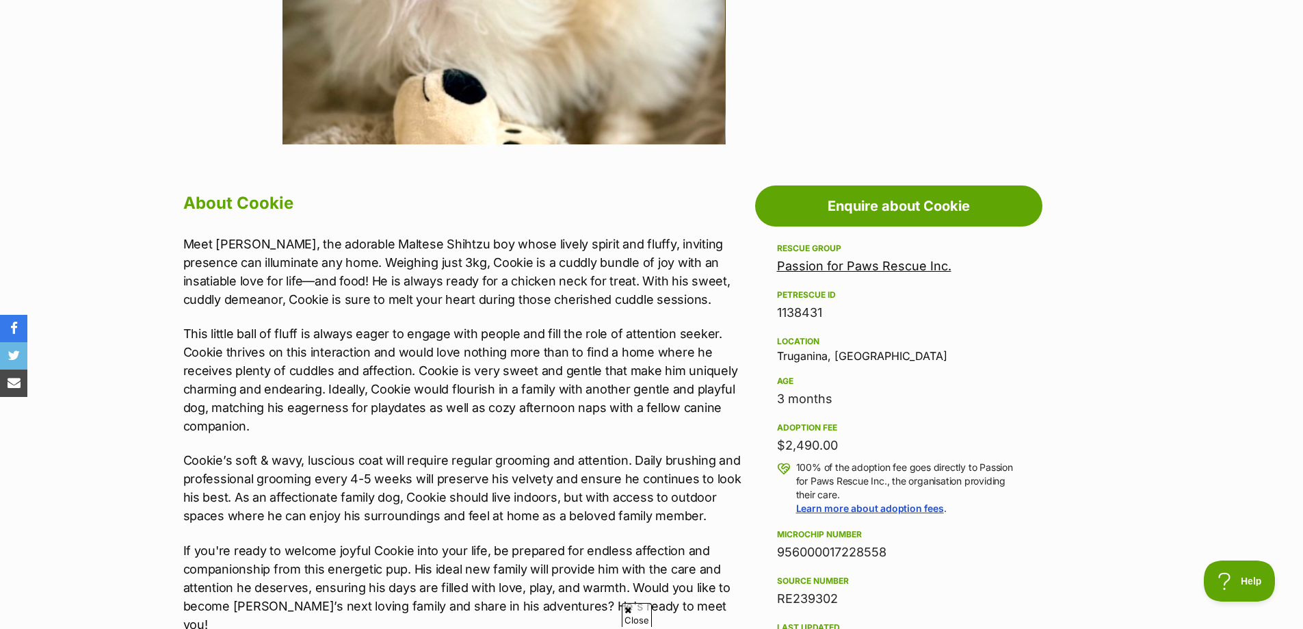
scroll to position [616, 0]
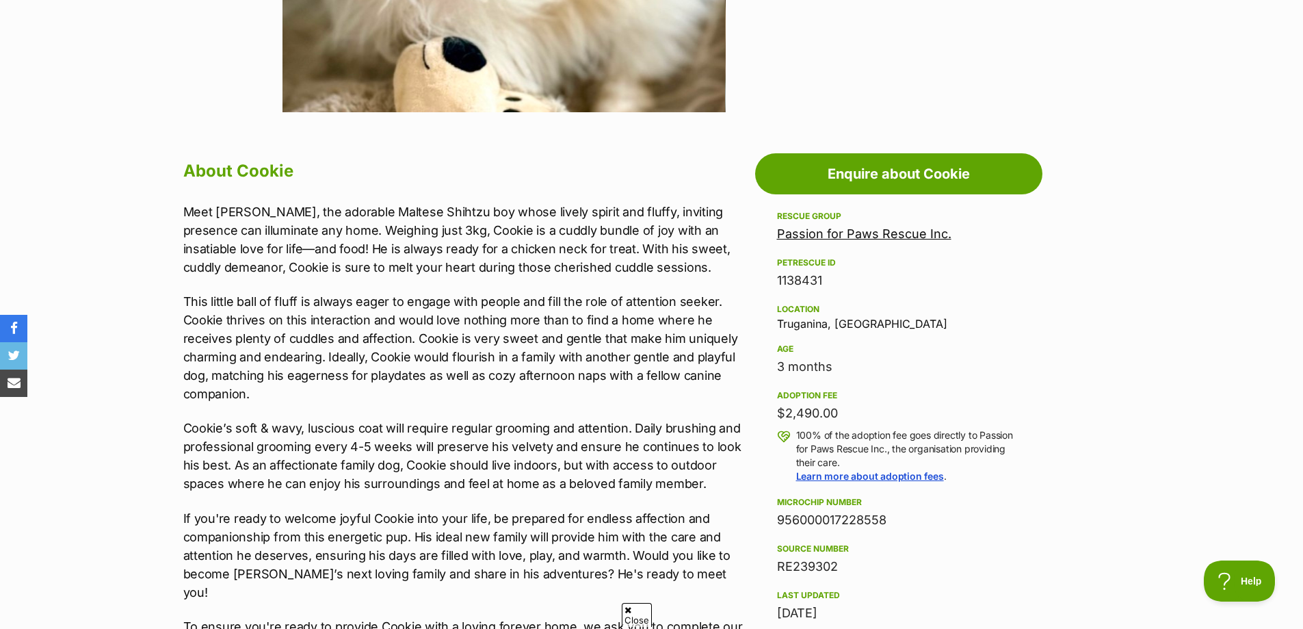
click at [403, 480] on p "Cookie’s soft & wavy, luscious coat will require regular grooming and attention…" at bounding box center [465, 456] width 565 height 74
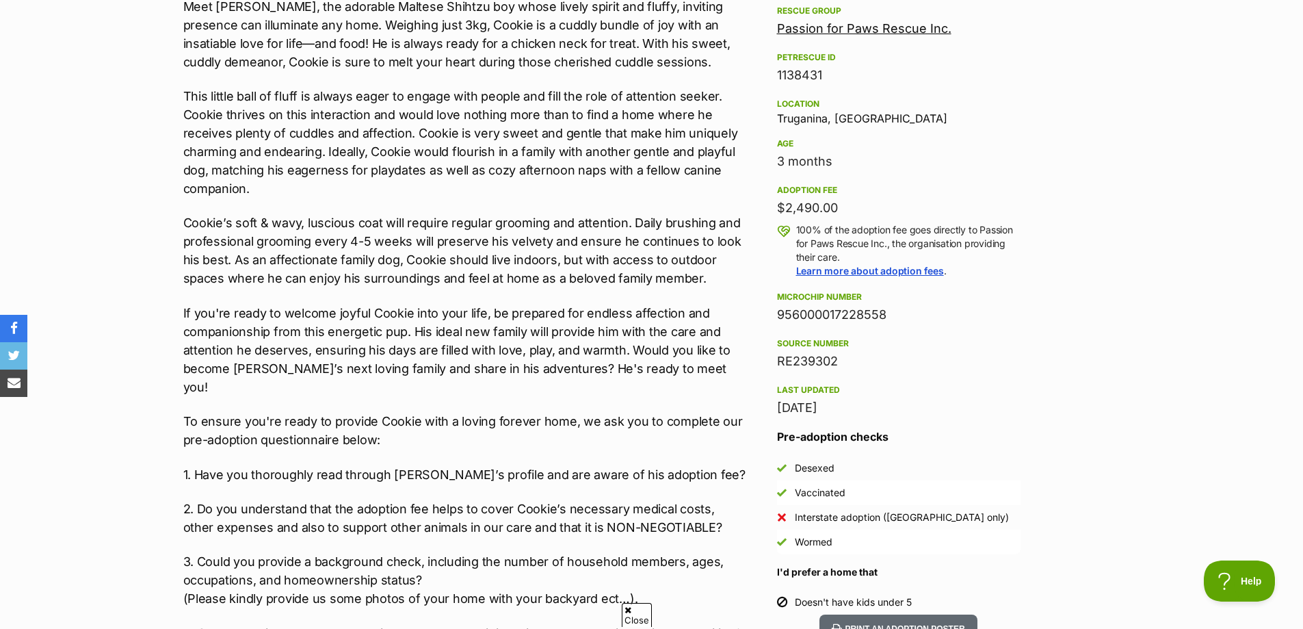
scroll to position [889, 0]
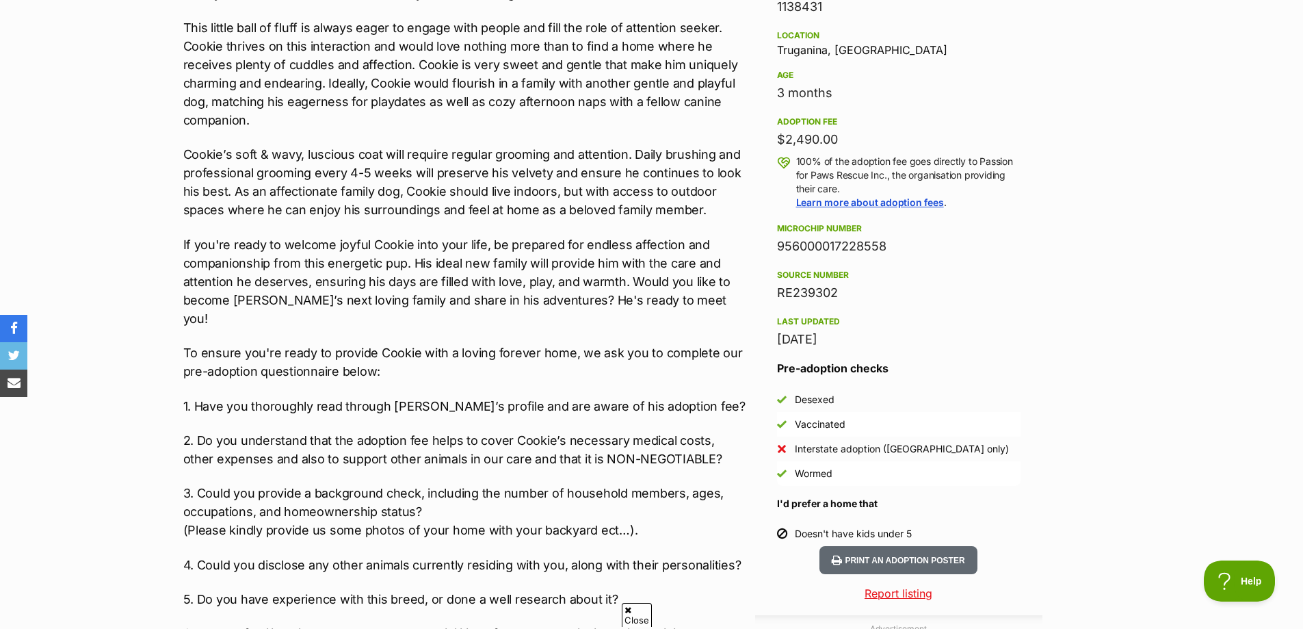
click at [241, 555] on p "4. Could you disclose any other animals currently residing with you, along with…" at bounding box center [465, 564] width 565 height 18
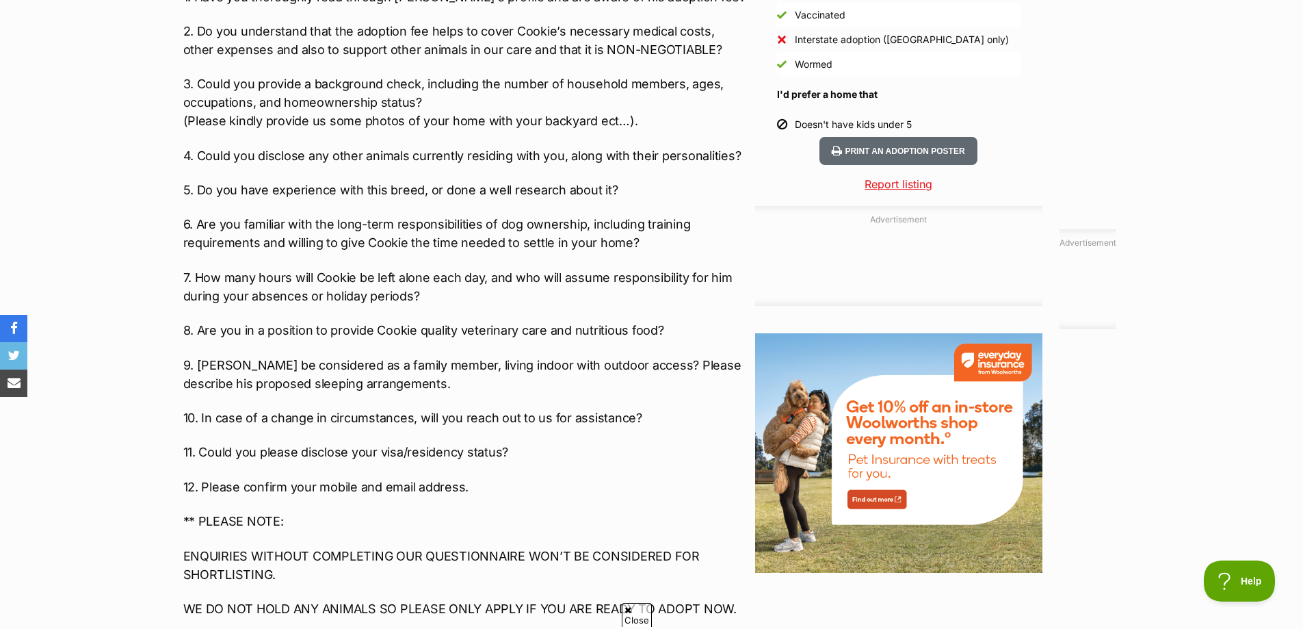
scroll to position [1300, 0]
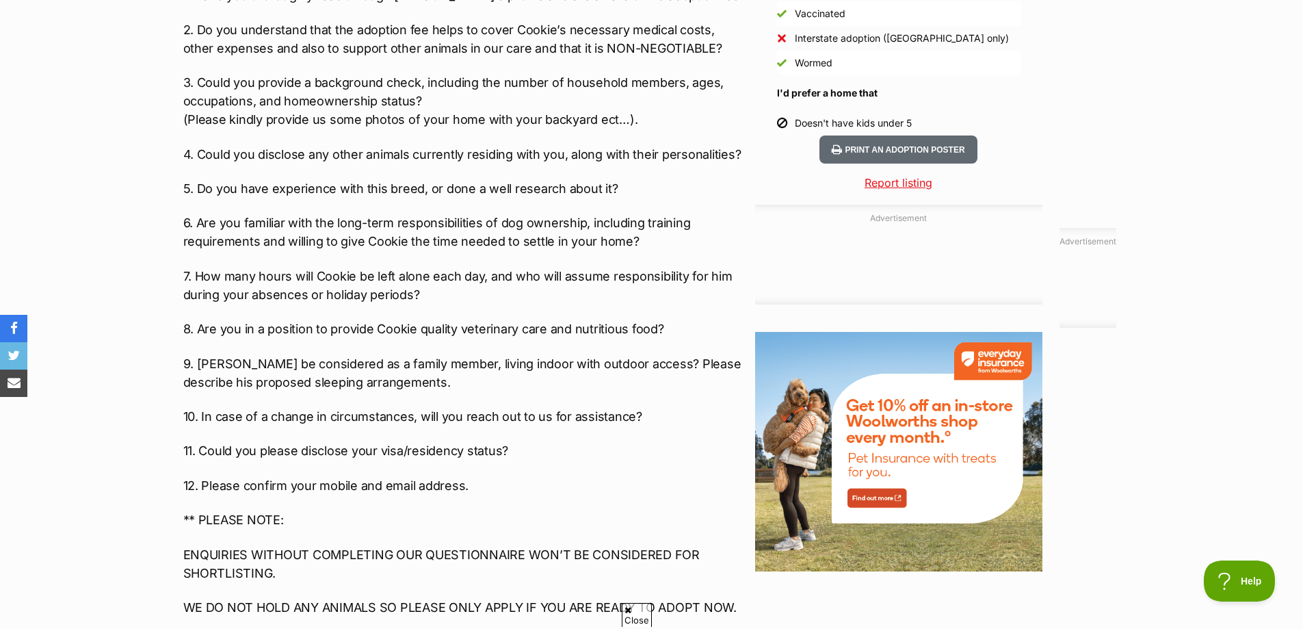
click at [605, 267] on p "7. How many hours will Cookie be left alone each day, and who will assume respo…" at bounding box center [465, 285] width 565 height 37
click at [464, 354] on p "9. Will Cookie be considered as a family member, living indoor with outdoor acc…" at bounding box center [465, 372] width 565 height 37
